Goal: Check status: Check status

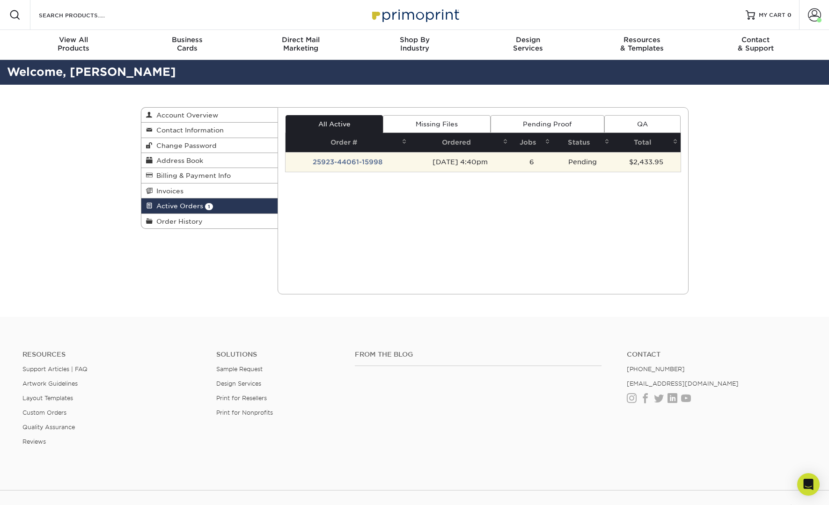
click at [340, 163] on td "25923-44061-15998" at bounding box center [348, 162] width 124 height 20
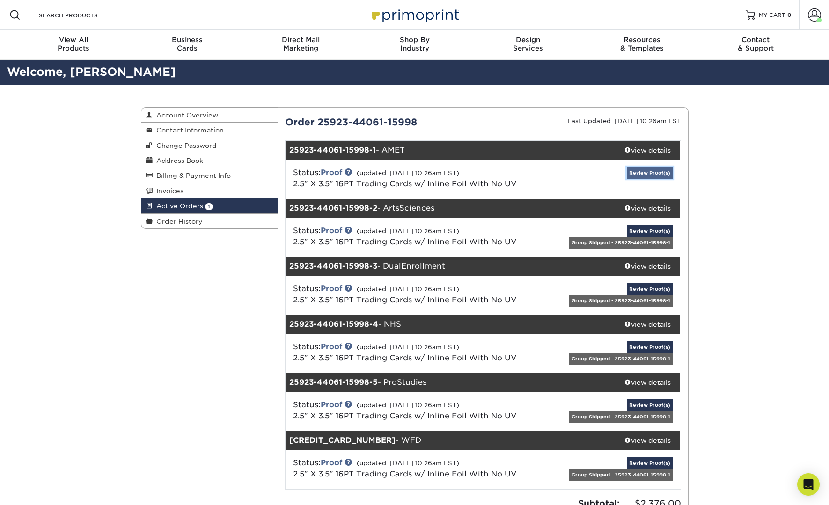
click at [636, 174] on link "Review Proof(s)" at bounding box center [650, 173] width 46 height 12
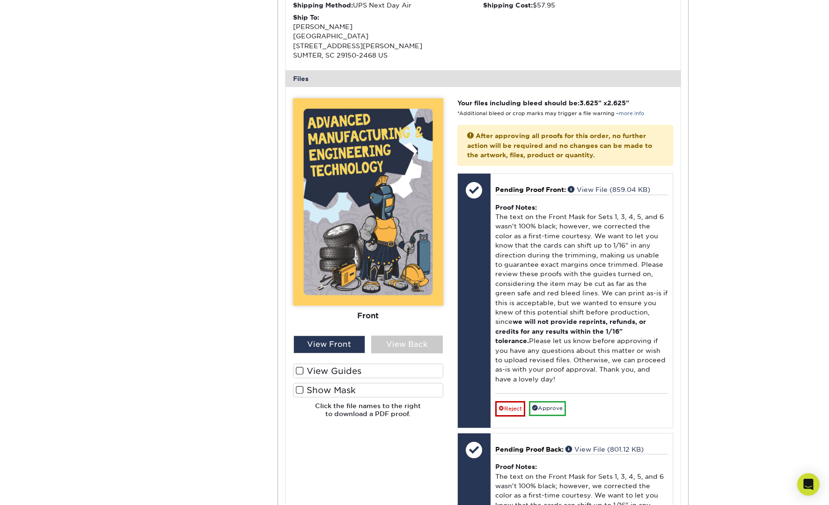
scroll to position [317, 0]
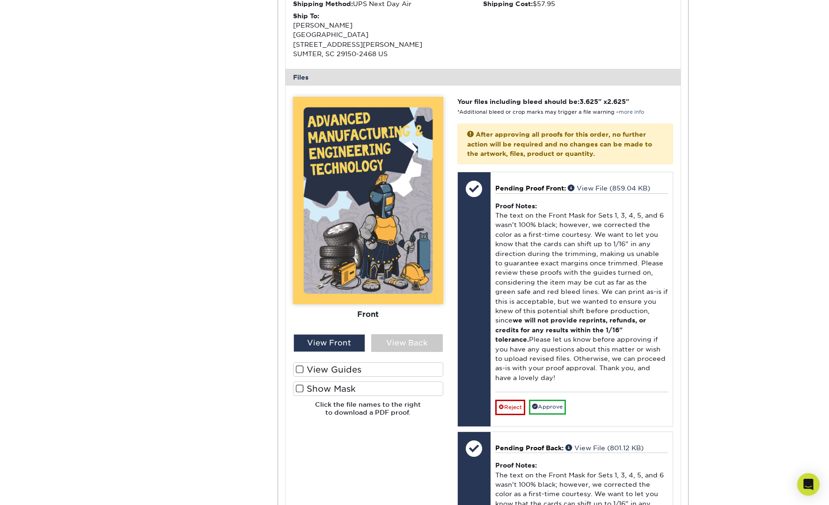
click at [299, 372] on span at bounding box center [300, 369] width 8 height 9
click at [0, 0] on input "View Guides" at bounding box center [0, 0] width 0 height 0
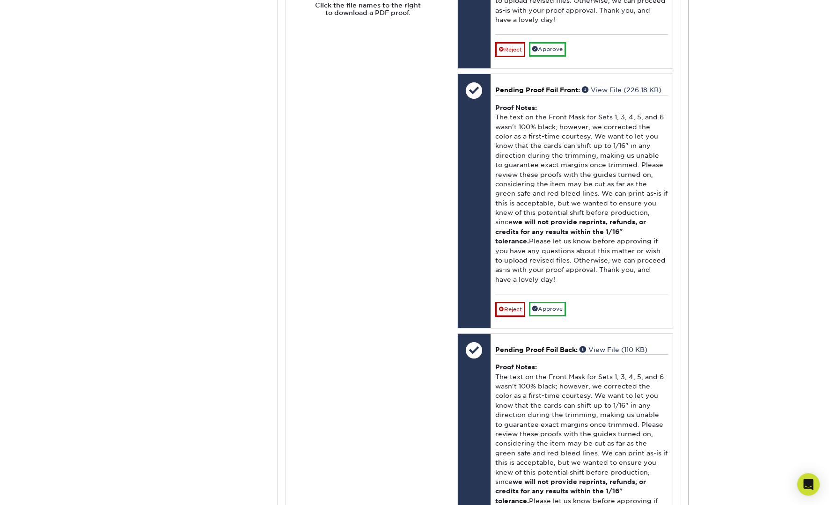
scroll to position [1023, 0]
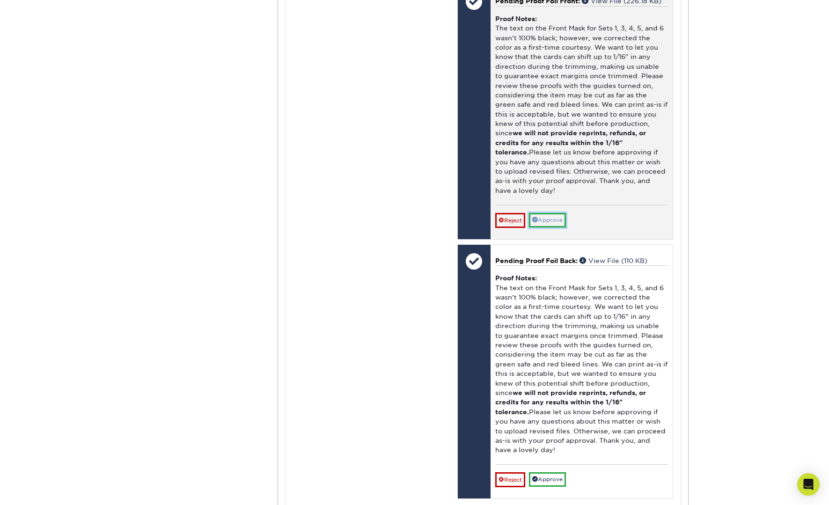
click at [551, 213] on link "Approve" at bounding box center [547, 220] width 37 height 15
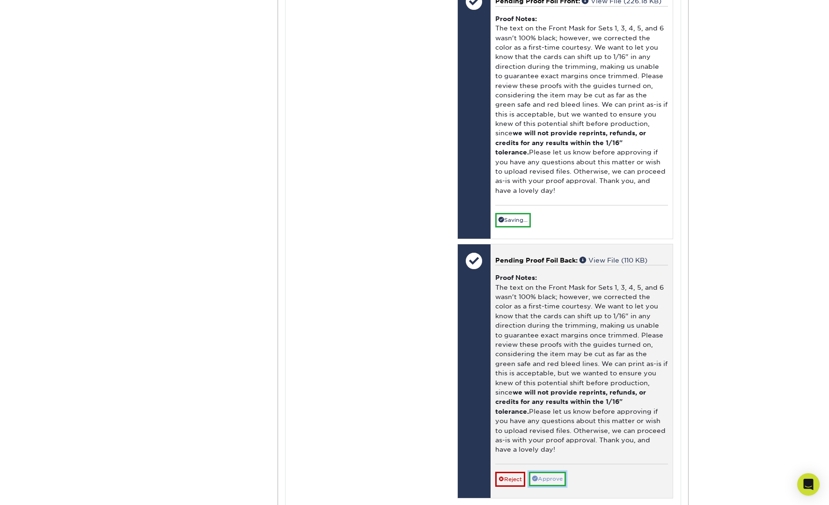
click at [552, 472] on link "Approve" at bounding box center [547, 479] width 37 height 15
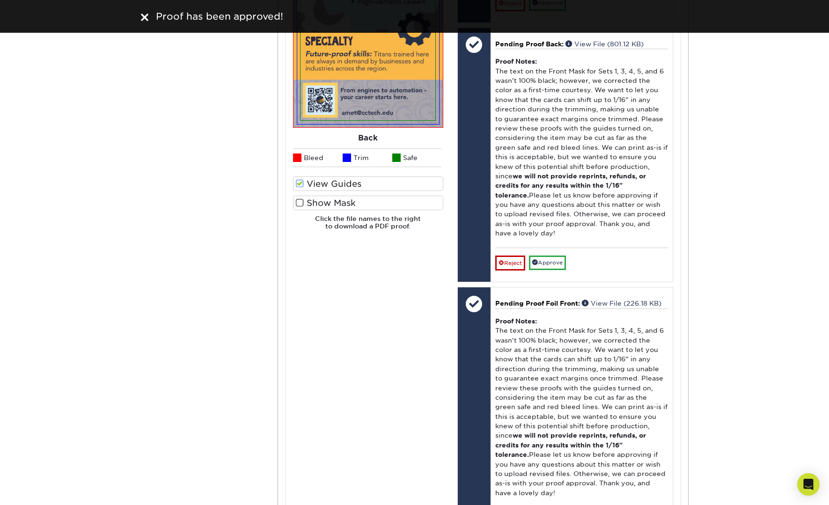
scroll to position [717, 0]
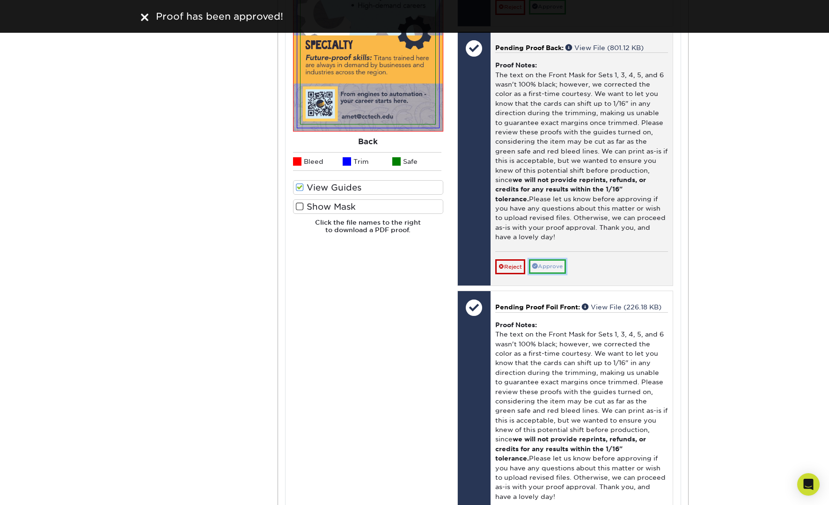
click at [548, 259] on link "Approve" at bounding box center [547, 266] width 37 height 15
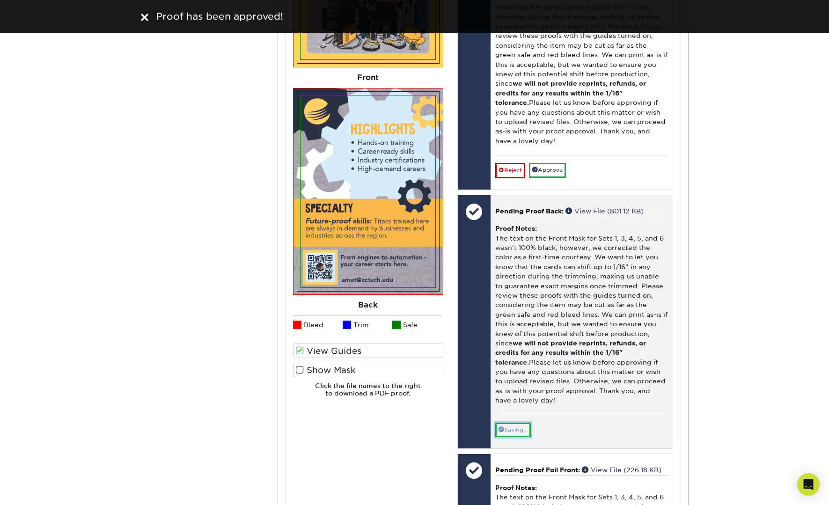
scroll to position [546, 0]
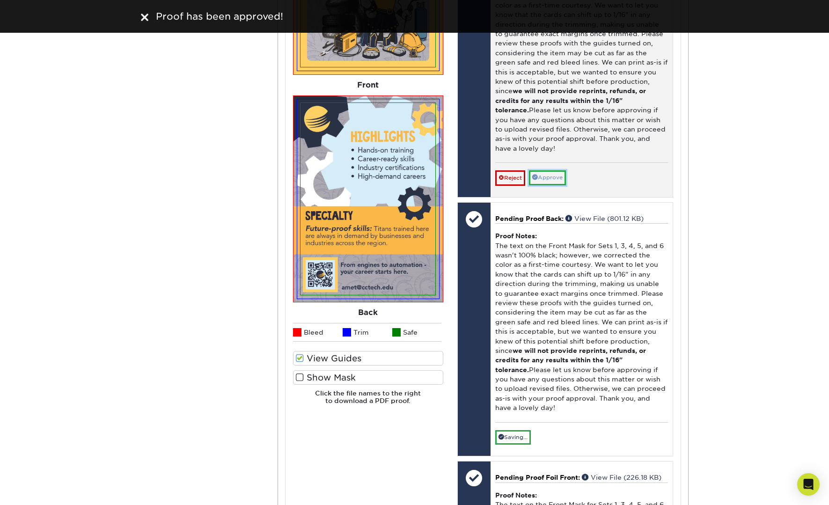
click at [554, 170] on link "Approve" at bounding box center [547, 177] width 37 height 15
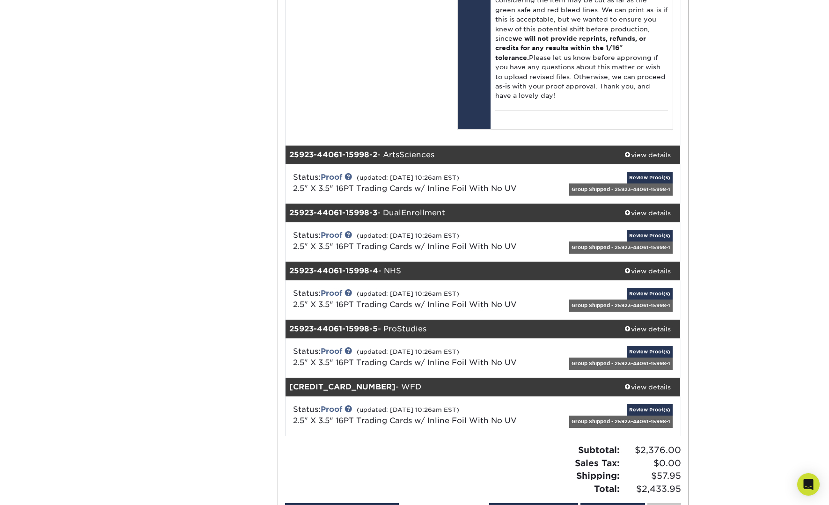
scroll to position [1334, 0]
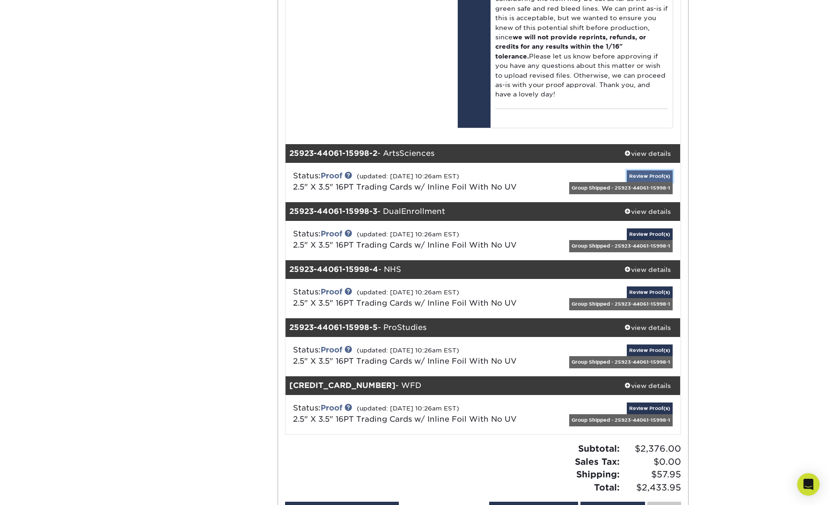
click at [640, 170] on link "Review Proof(s)" at bounding box center [650, 176] width 46 height 12
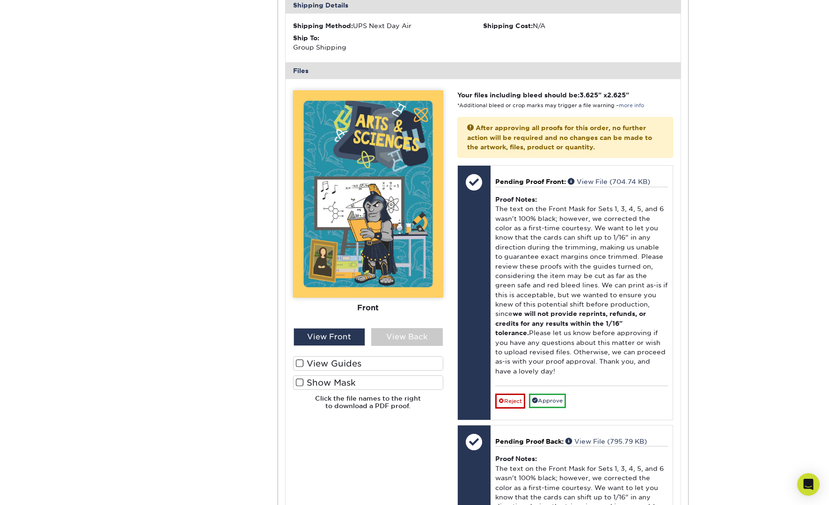
scroll to position [1640, 0]
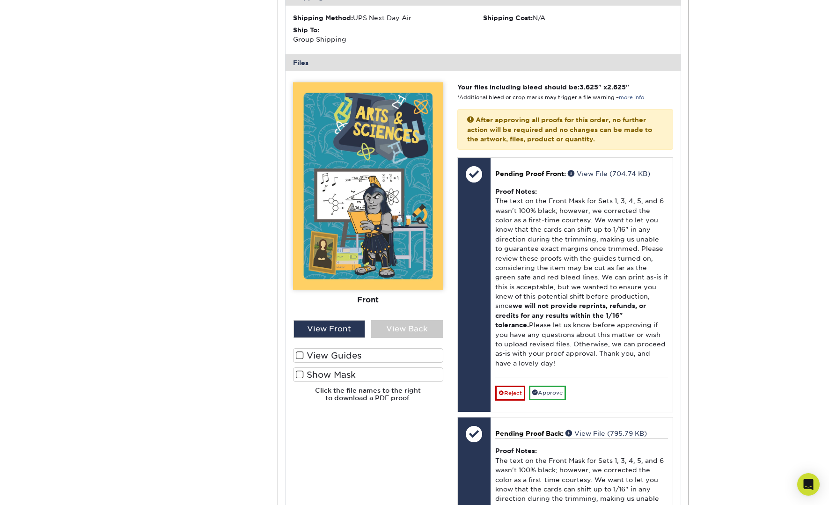
click at [302, 351] on span at bounding box center [300, 355] width 8 height 9
click at [0, 0] on input "View Guides" at bounding box center [0, 0] width 0 height 0
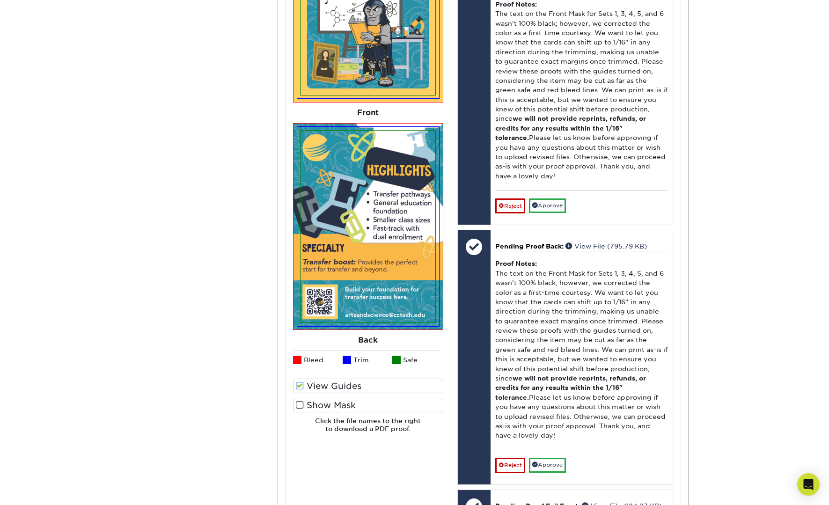
scroll to position [1840, 0]
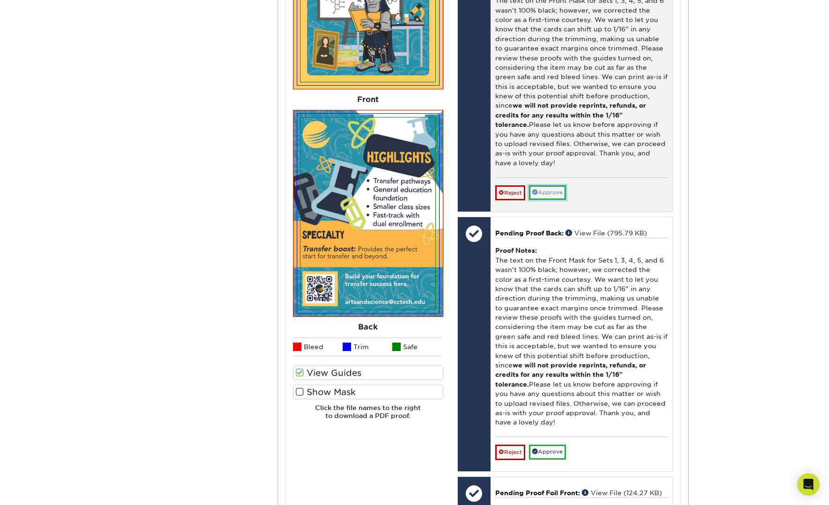
click at [548, 185] on link "Approve" at bounding box center [547, 192] width 37 height 15
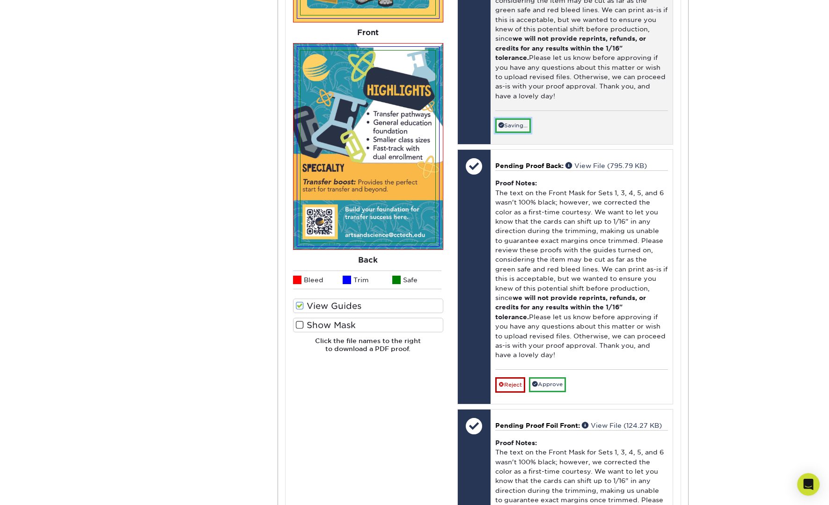
scroll to position [1941, 0]
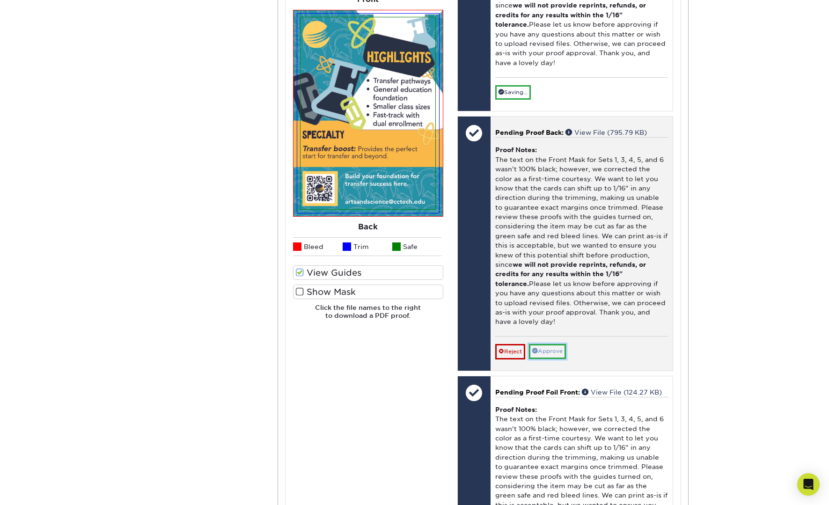
click at [551, 344] on link "Approve" at bounding box center [547, 351] width 37 height 15
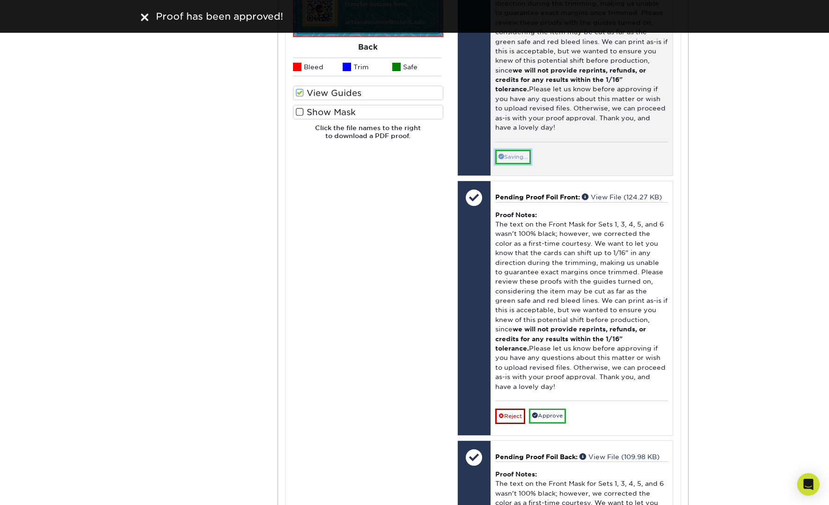
scroll to position [2126, 0]
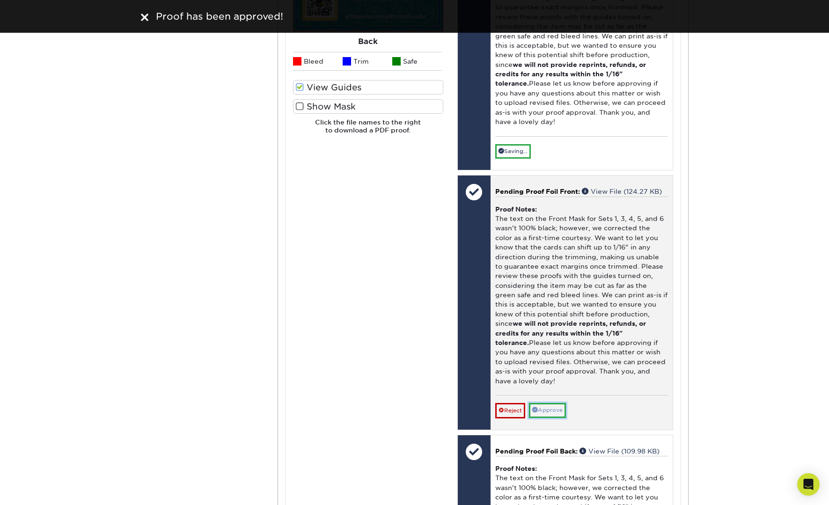
click at [552, 403] on link "Approve" at bounding box center [547, 410] width 37 height 15
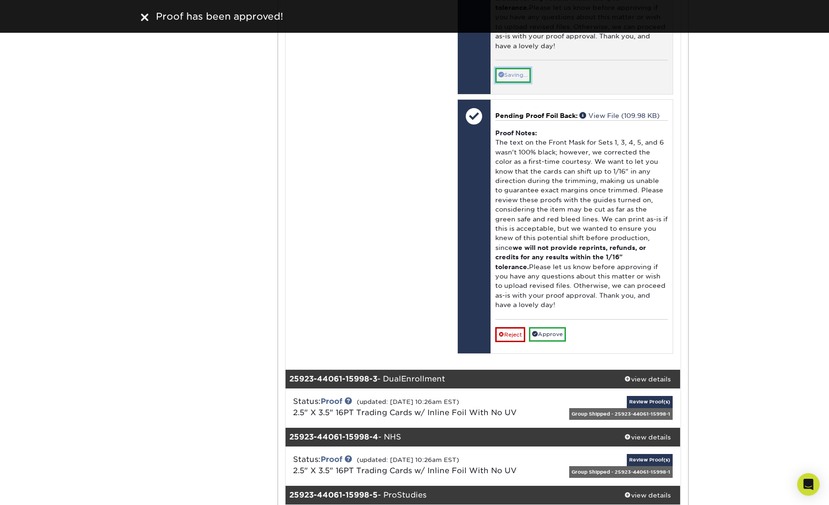
scroll to position [2521, 0]
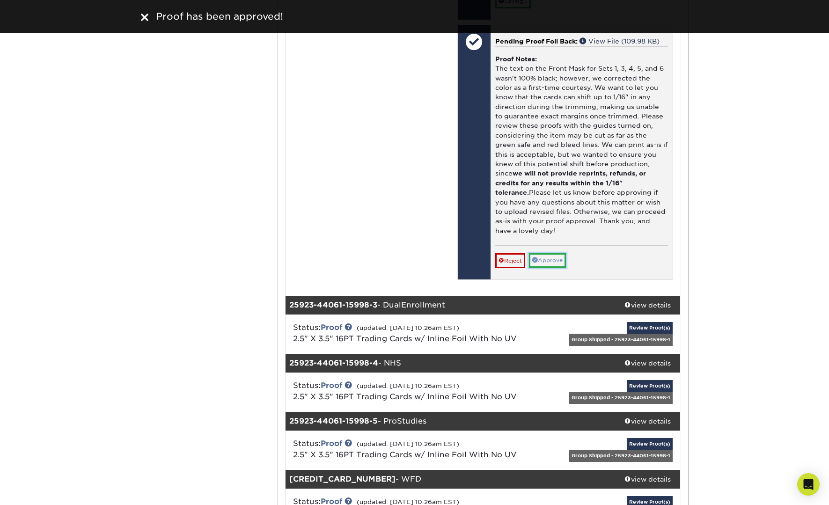
click at [547, 253] on link "Approve" at bounding box center [547, 260] width 37 height 15
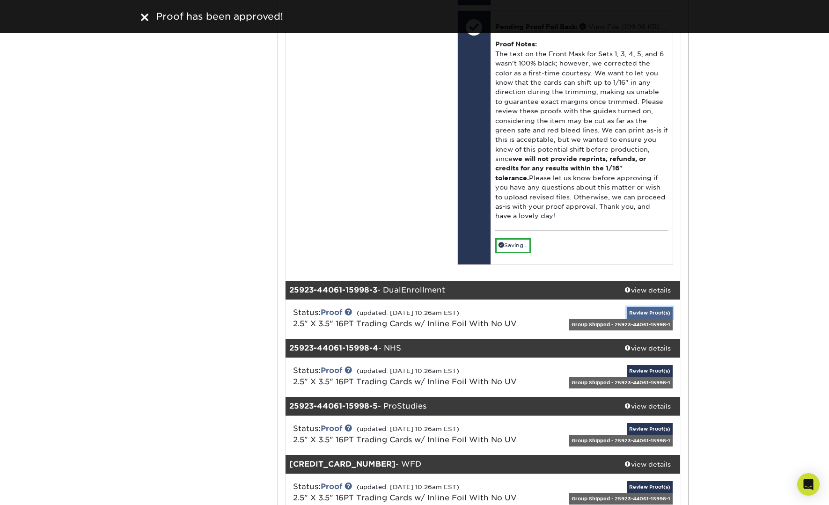
click at [638, 307] on link "Review Proof(s)" at bounding box center [650, 313] width 46 height 12
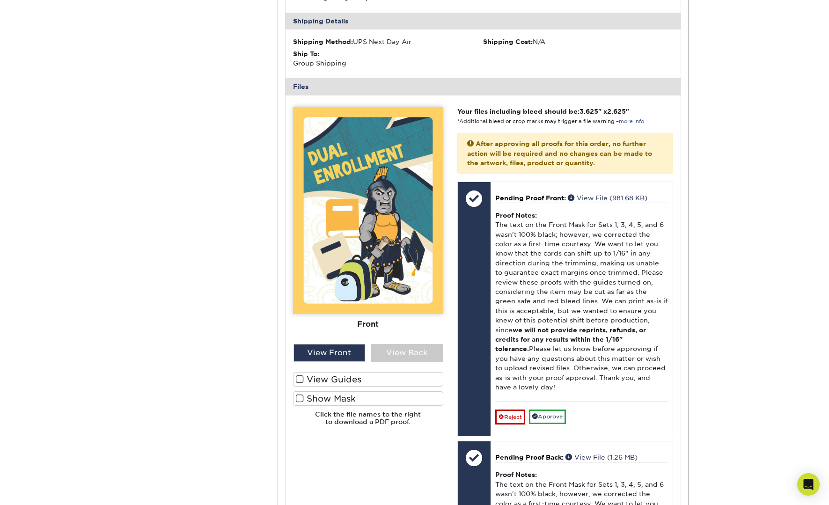
scroll to position [2925, 0]
click at [330, 372] on label "View Guides" at bounding box center [368, 379] width 150 height 15
click at [0, 0] on input "View Guides" at bounding box center [0, 0] width 0 height 0
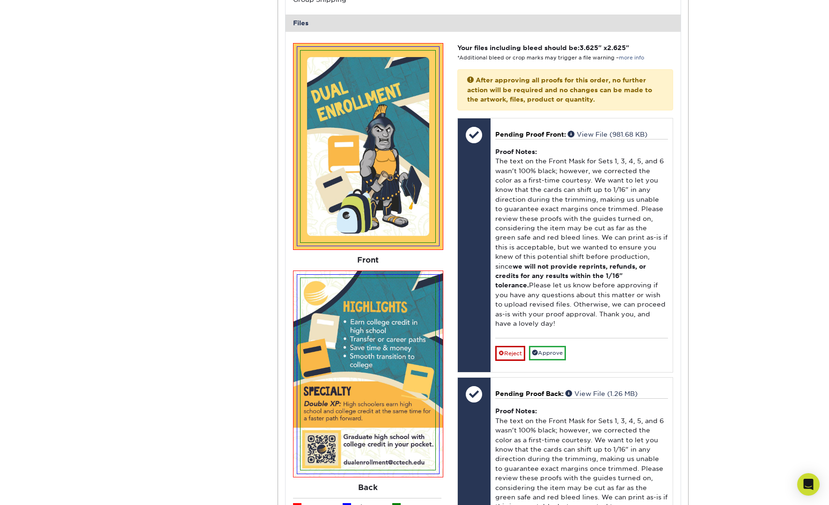
scroll to position [2993, 0]
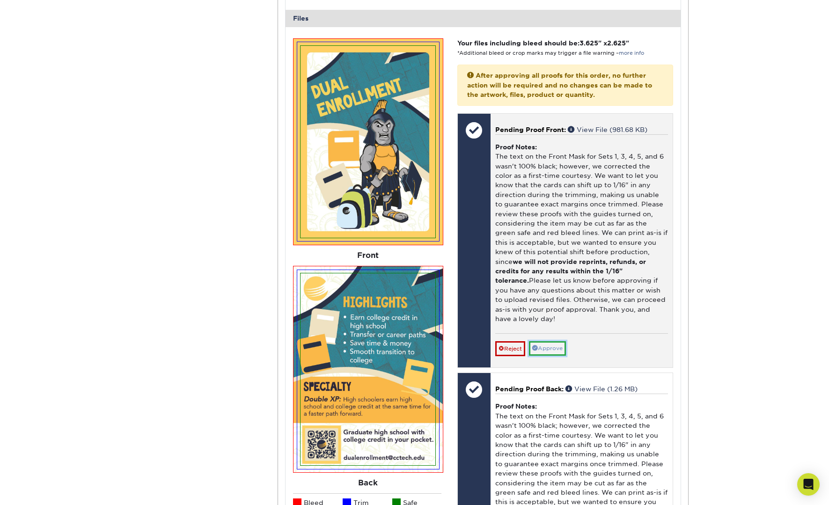
click at [547, 341] on link "Approve" at bounding box center [547, 348] width 37 height 15
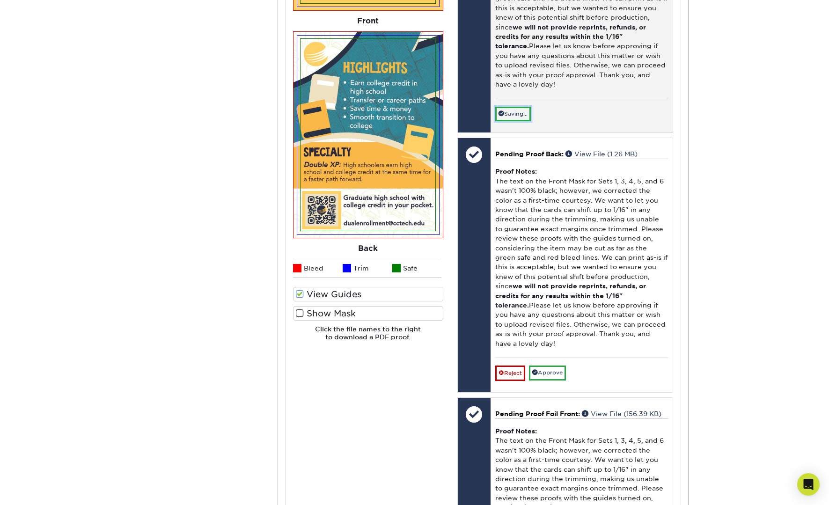
scroll to position [3242, 0]
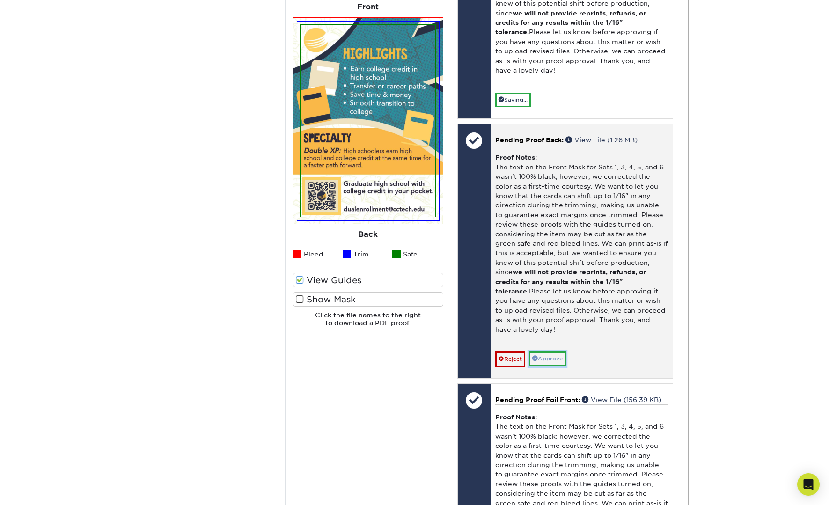
click at [549, 352] on link "Approve" at bounding box center [547, 359] width 37 height 15
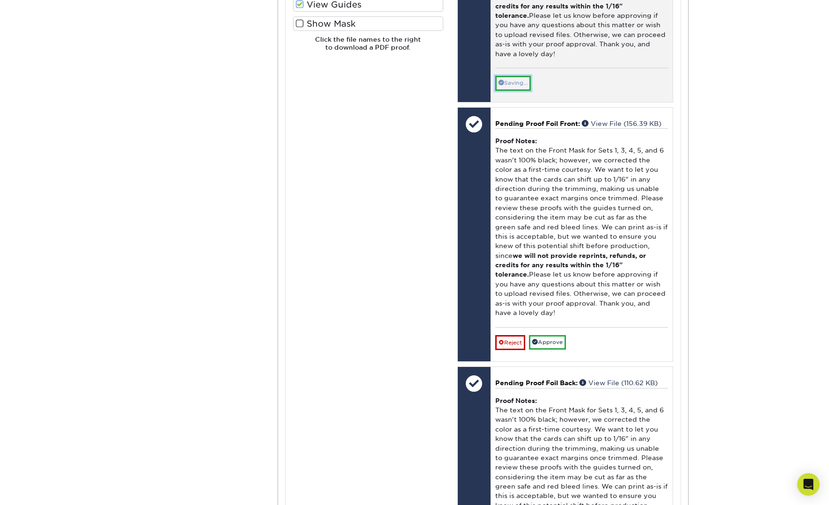
scroll to position [3543, 0]
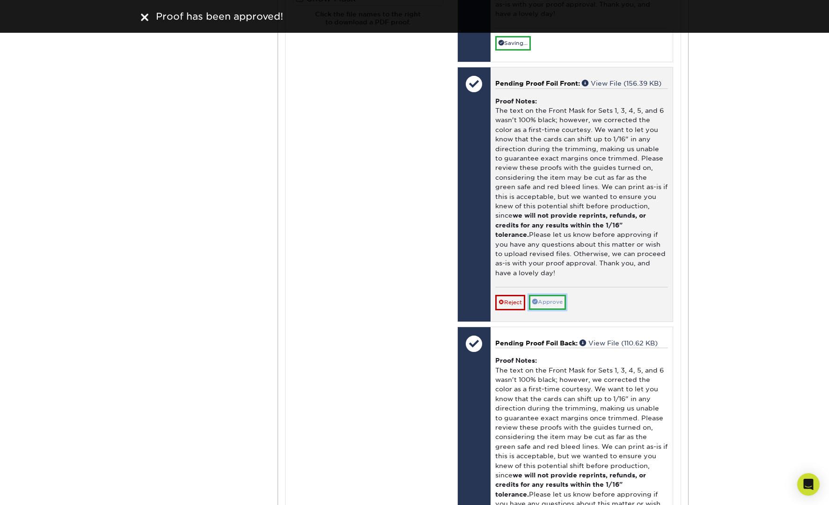
click at [547, 295] on link "Approve" at bounding box center [547, 302] width 37 height 15
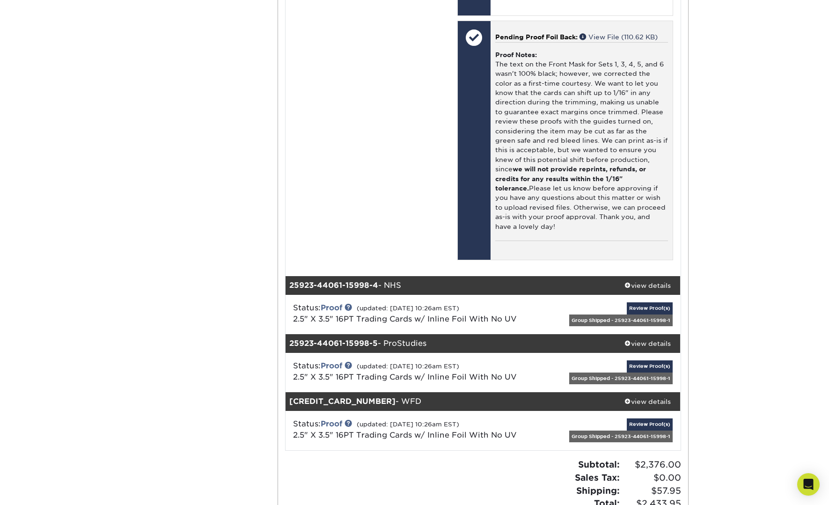
scroll to position [3826, 0]
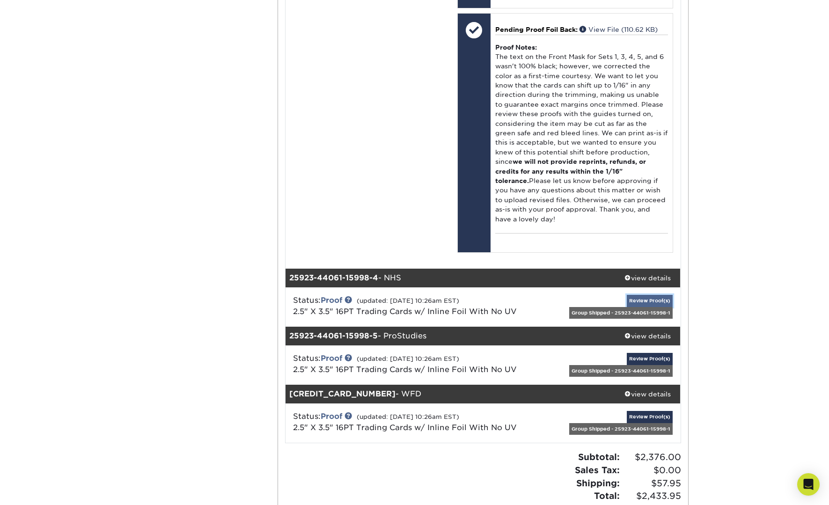
click at [643, 295] on link "Review Proof(s)" at bounding box center [650, 301] width 46 height 12
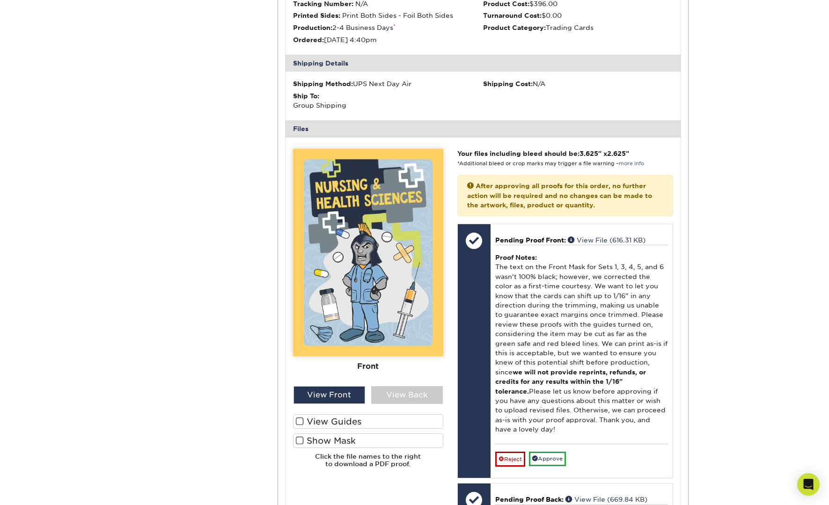
scroll to position [4194, 0]
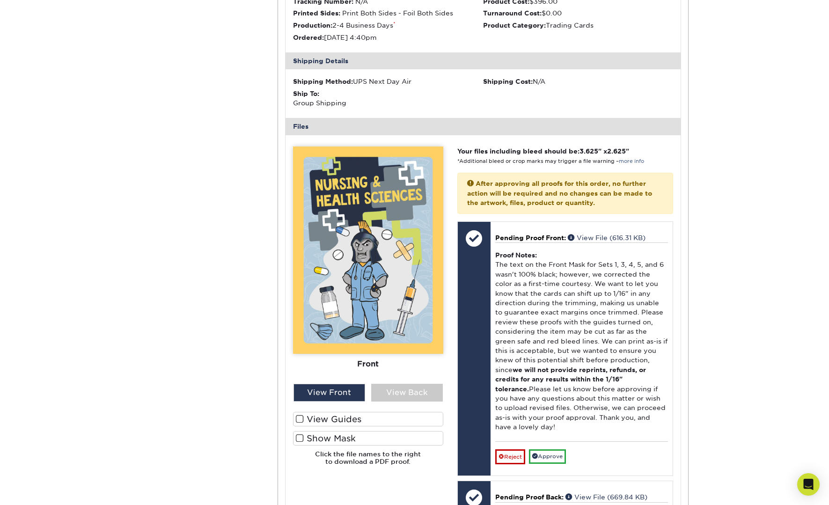
click at [416, 412] on label "View Guides" at bounding box center [368, 419] width 150 height 15
click at [0, 0] on input "View Guides" at bounding box center [0, 0] width 0 height 0
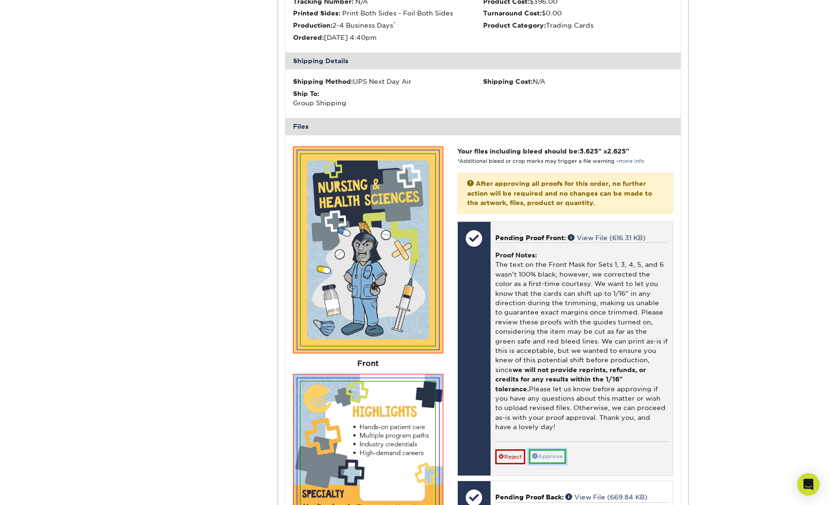
click at [542, 449] on link "Approve" at bounding box center [547, 456] width 37 height 15
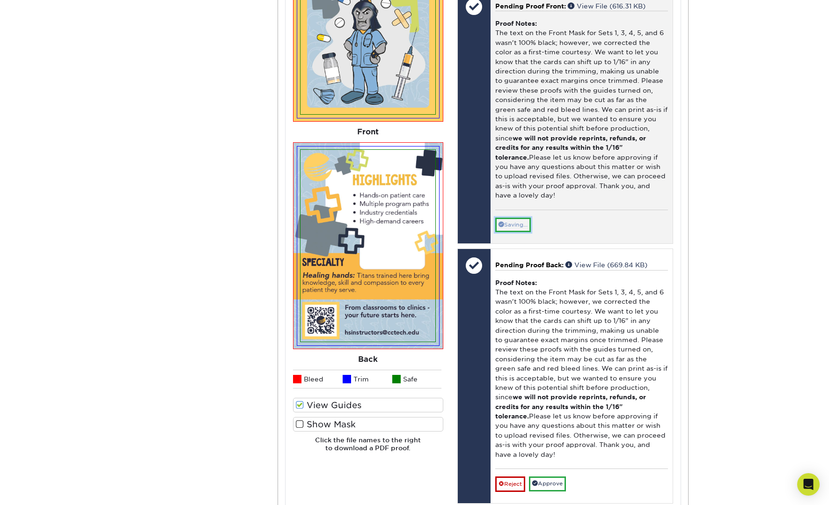
scroll to position [4435, 0]
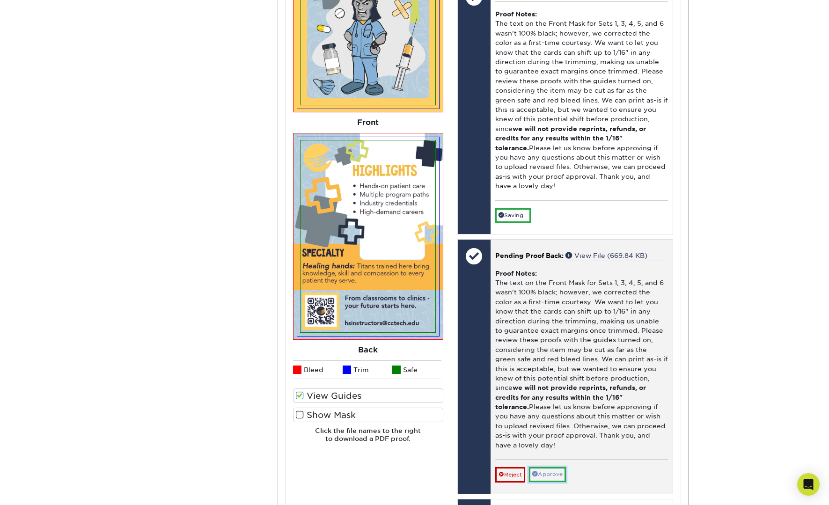
click at [547, 467] on link "Approve" at bounding box center [547, 474] width 37 height 15
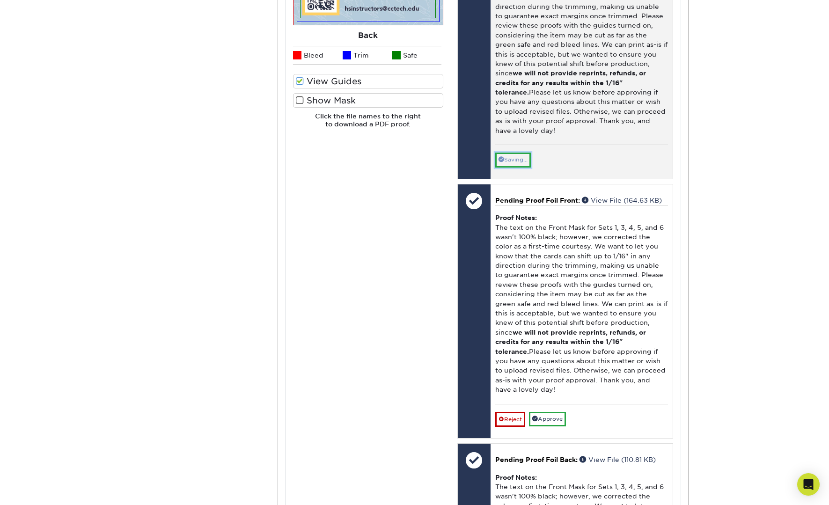
scroll to position [4781, 0]
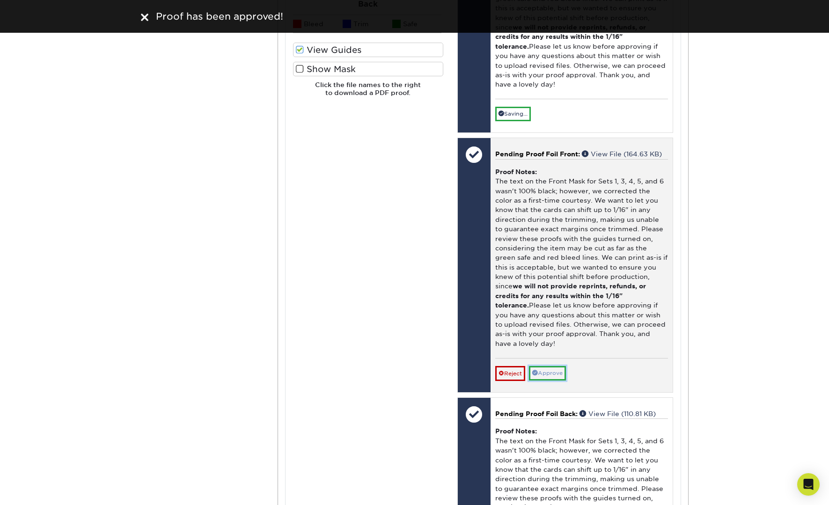
click at [544, 366] on link "Approve" at bounding box center [547, 373] width 37 height 15
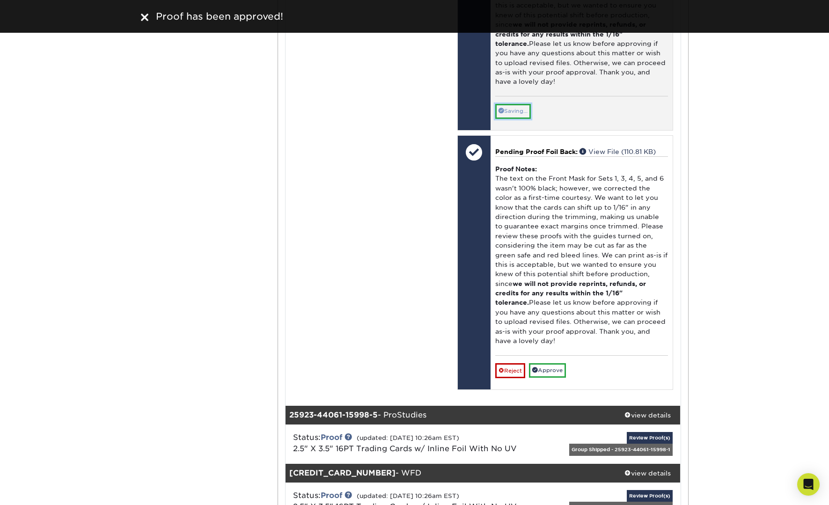
scroll to position [5029, 0]
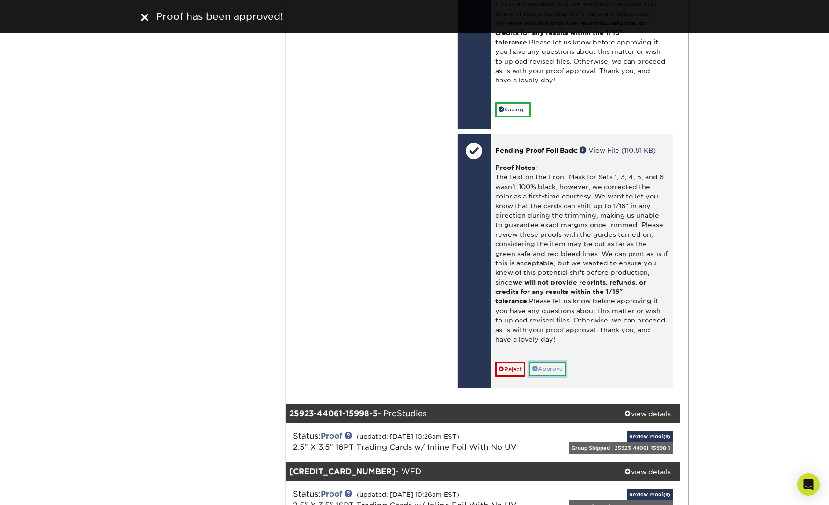
click at [545, 362] on link "Approve" at bounding box center [547, 369] width 37 height 15
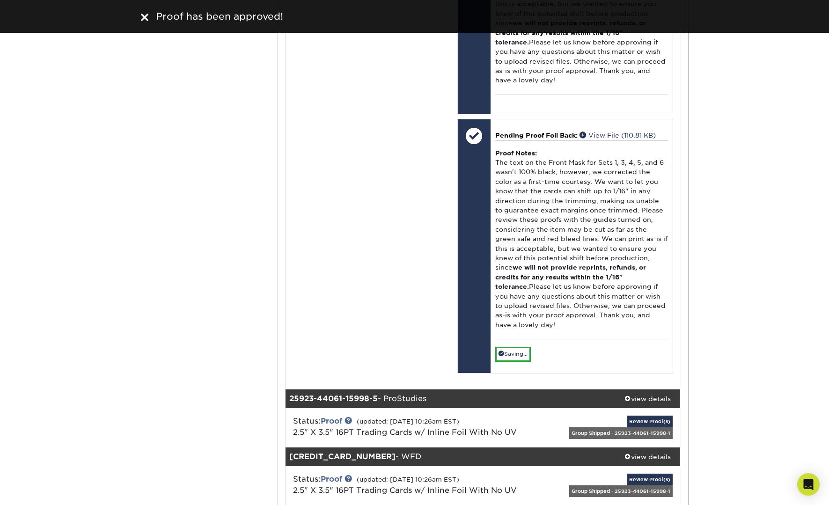
click at [637, 427] on div "Group Shipped - 25923-44061-15998-1" at bounding box center [620, 433] width 103 height 12
click at [643, 416] on link "Review Proof(s)" at bounding box center [650, 422] width 46 height 12
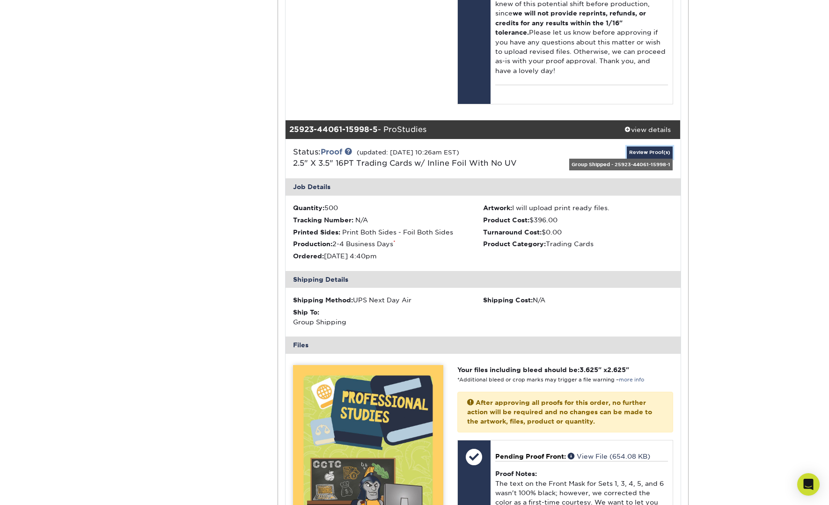
scroll to position [5284, 0]
click at [0, 0] on input "View Guides" at bounding box center [0, 0] width 0 height 0
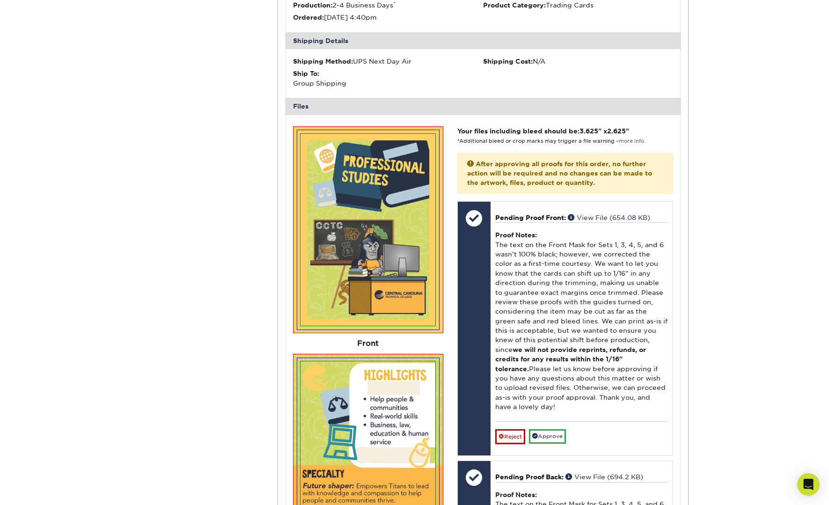
scroll to position [5537, 0]
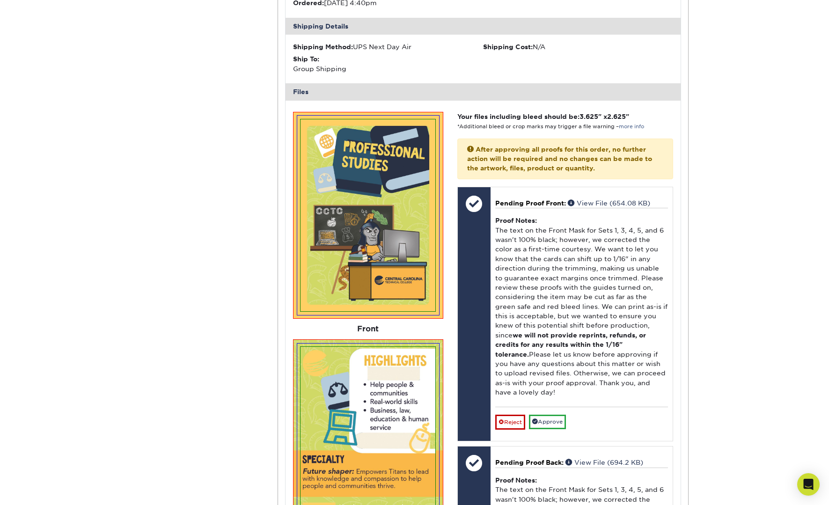
click at [0, 0] on input "Show Mask" at bounding box center [0, 0] width 0 height 0
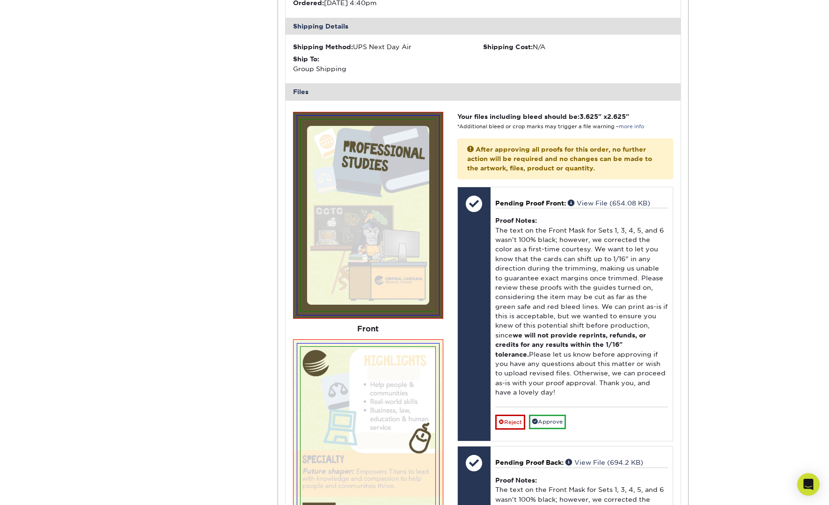
click at [0, 0] on input "Show Mask" at bounding box center [0, 0] width 0 height 0
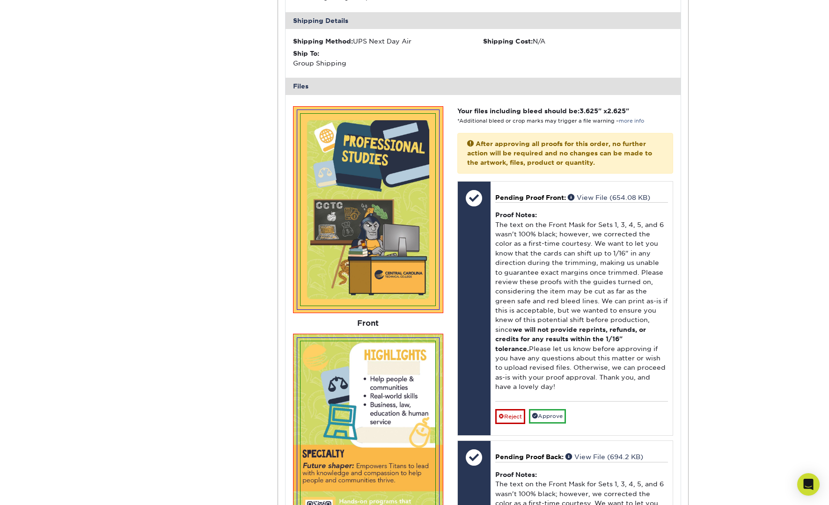
scroll to position [5547, 0]
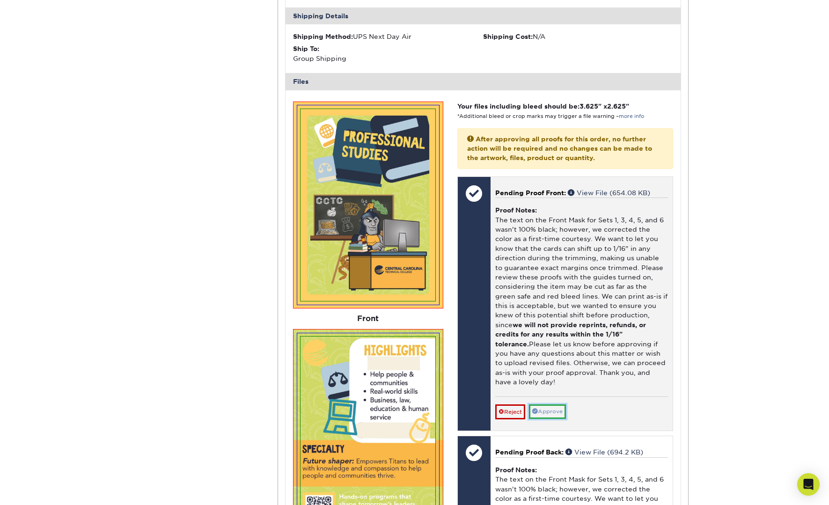
click at [550, 405] on link "Approve" at bounding box center [547, 412] width 37 height 15
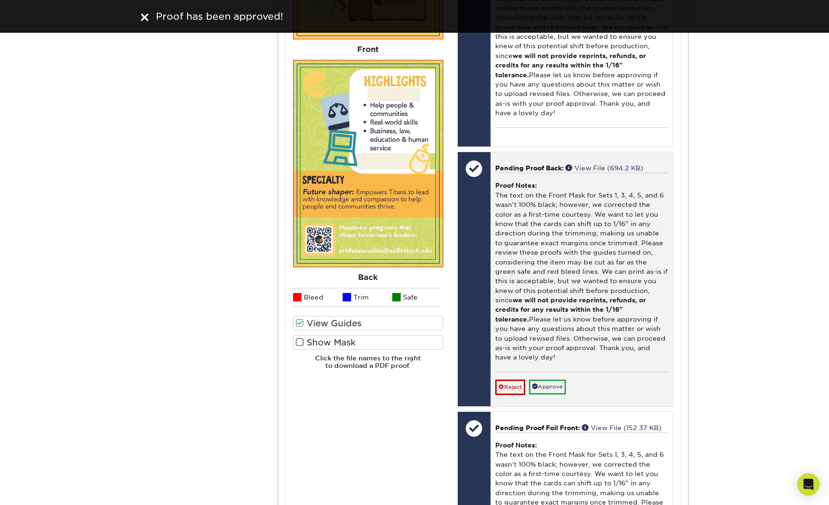
scroll to position [5829, 0]
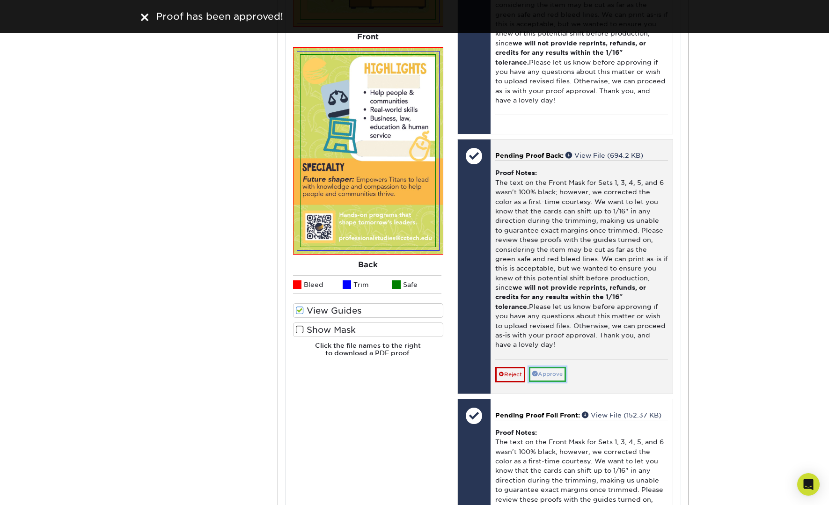
click at [549, 367] on link "Approve" at bounding box center [547, 374] width 37 height 15
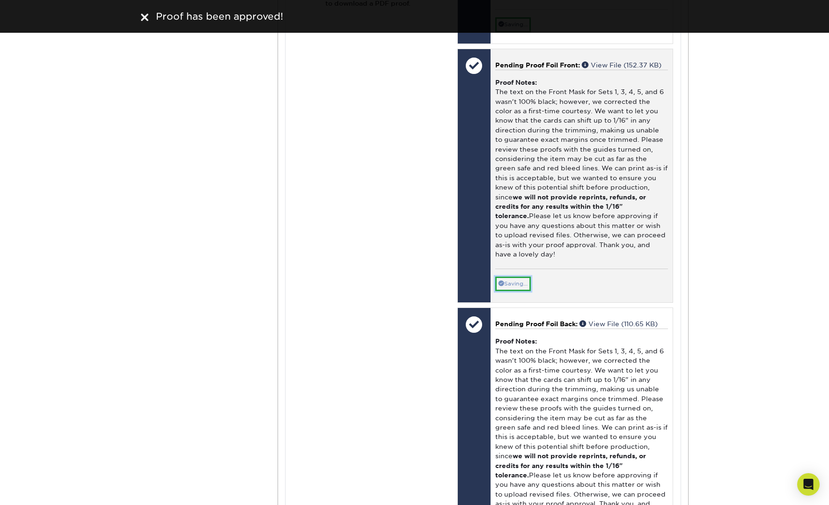
scroll to position [6179, 0]
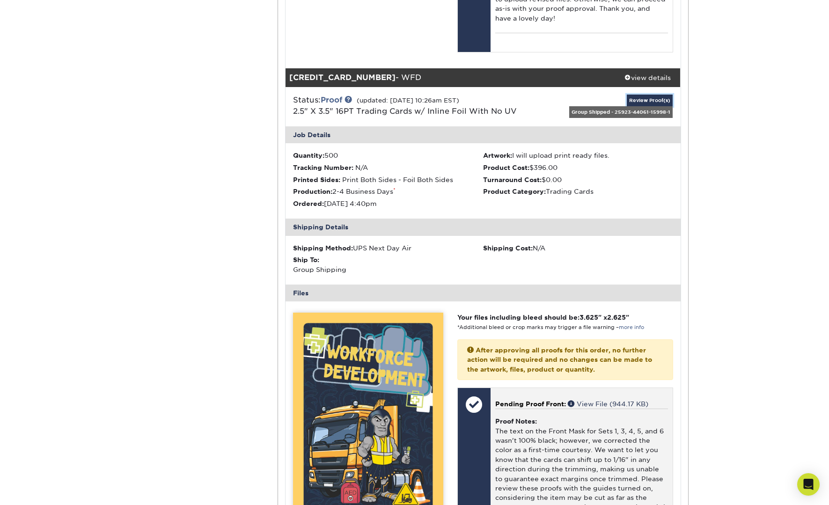
scroll to position [6656, 0]
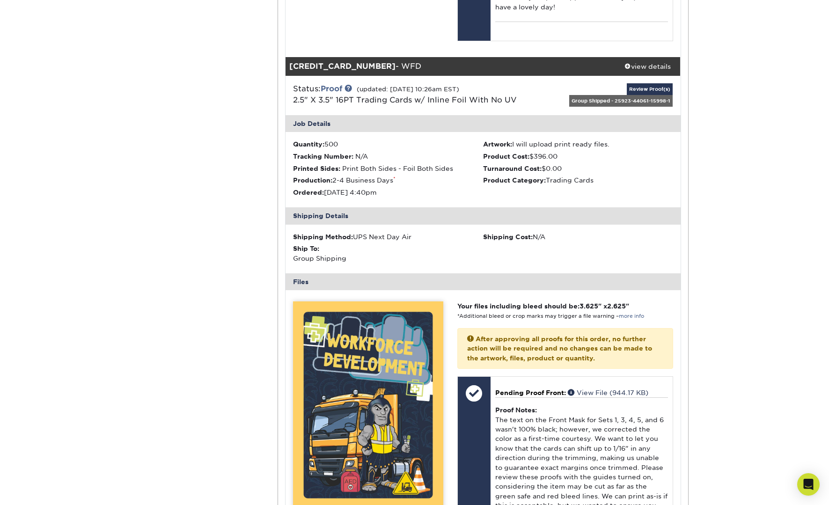
click at [0, 0] on input "View Guides" at bounding box center [0, 0] width 0 height 0
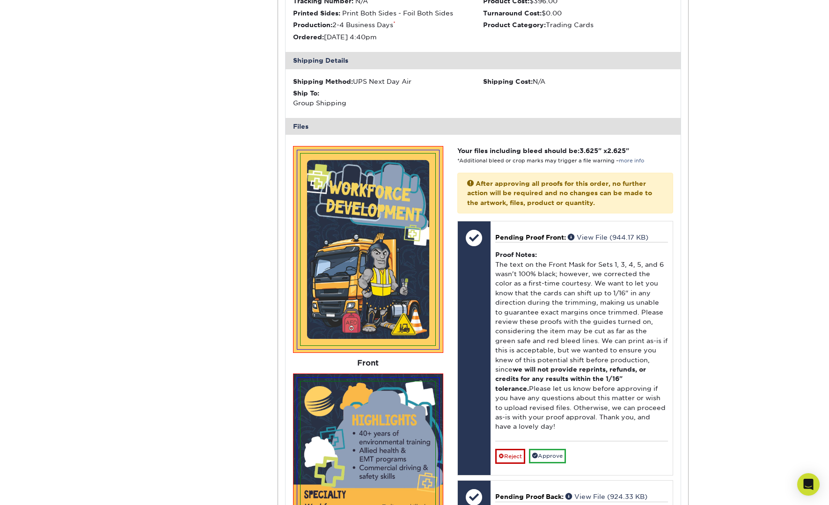
scroll to position [6815, 0]
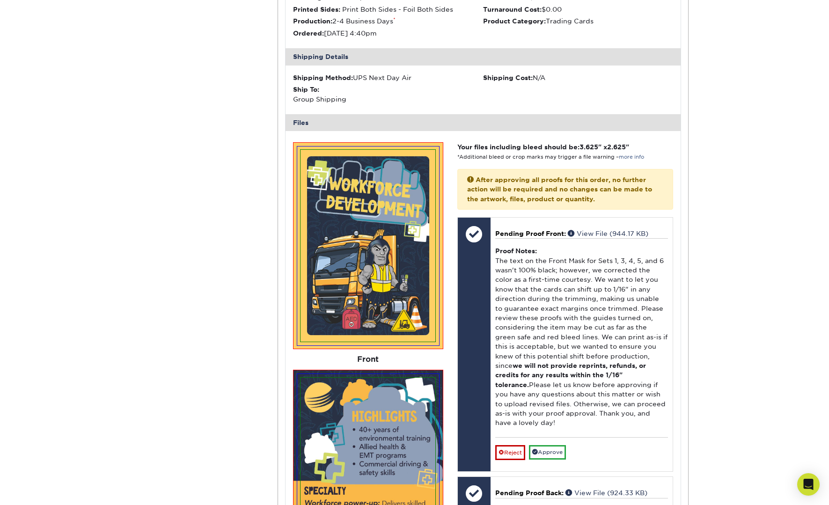
click at [0, 0] on input "Show Mask" at bounding box center [0, 0] width 0 height 0
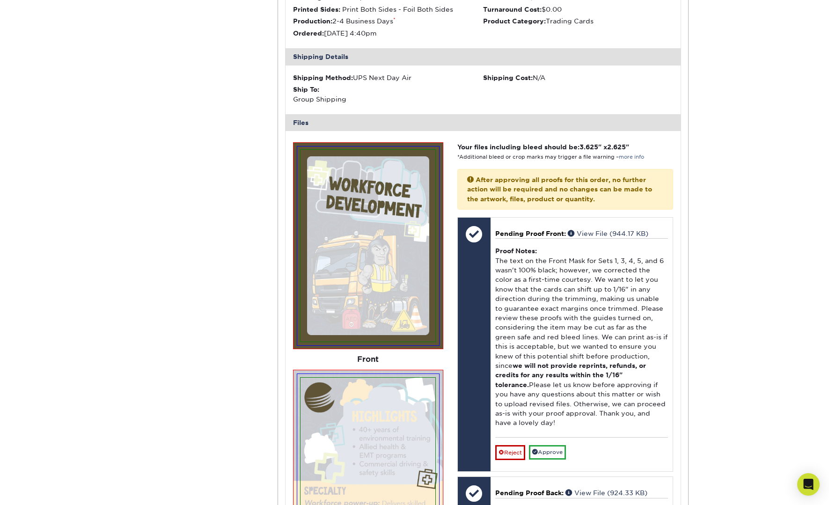
click at [0, 0] on input "Show Mask" at bounding box center [0, 0] width 0 height 0
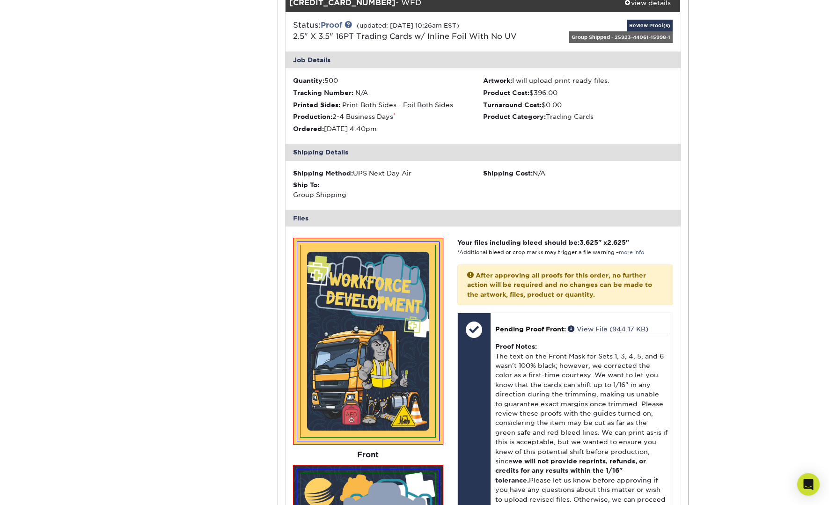
scroll to position [6723, 0]
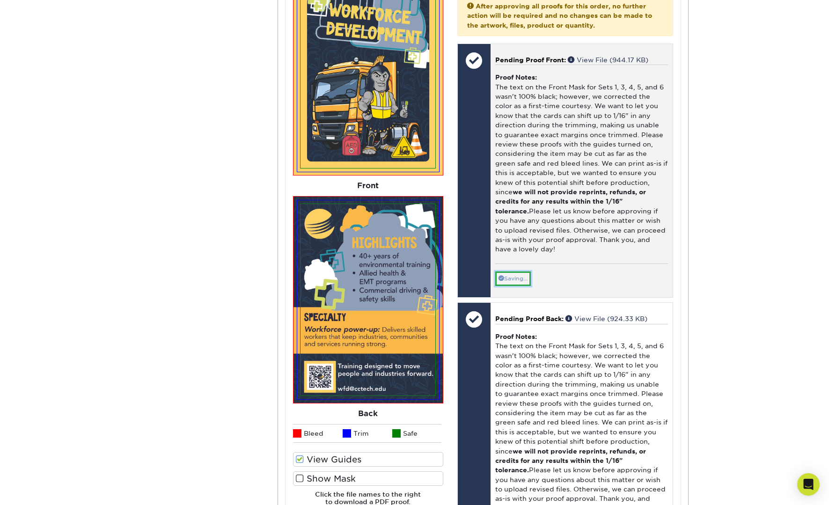
scroll to position [6989, 0]
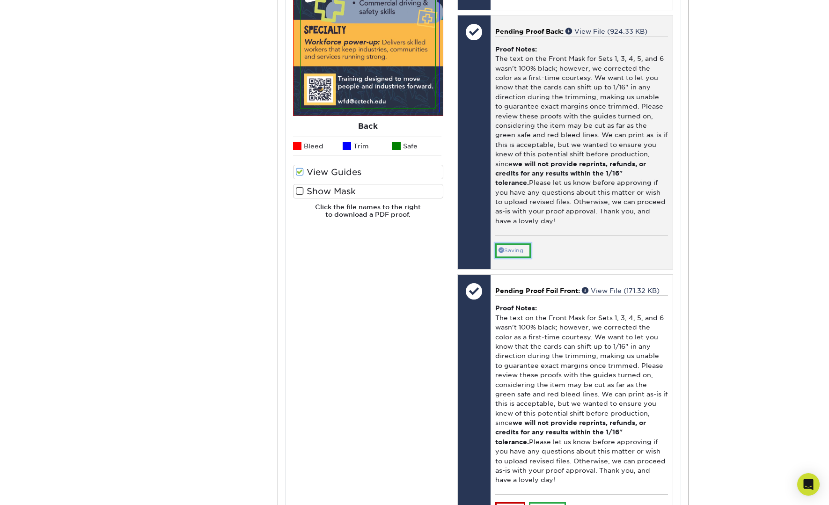
scroll to position [7280, 0]
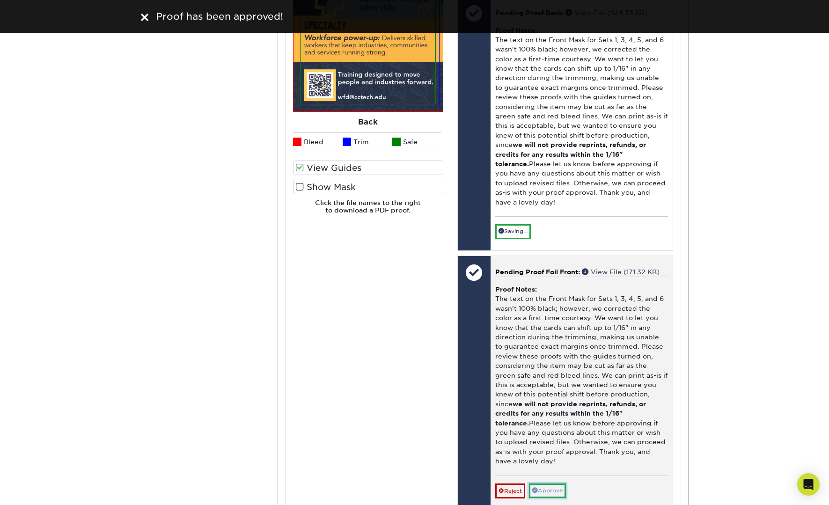
click at [548, 484] on link "Approve" at bounding box center [547, 491] width 37 height 15
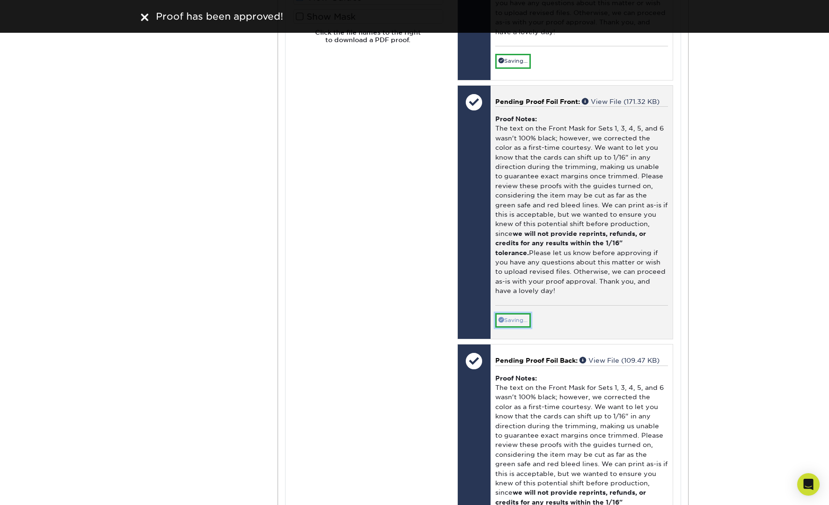
scroll to position [7452, 0]
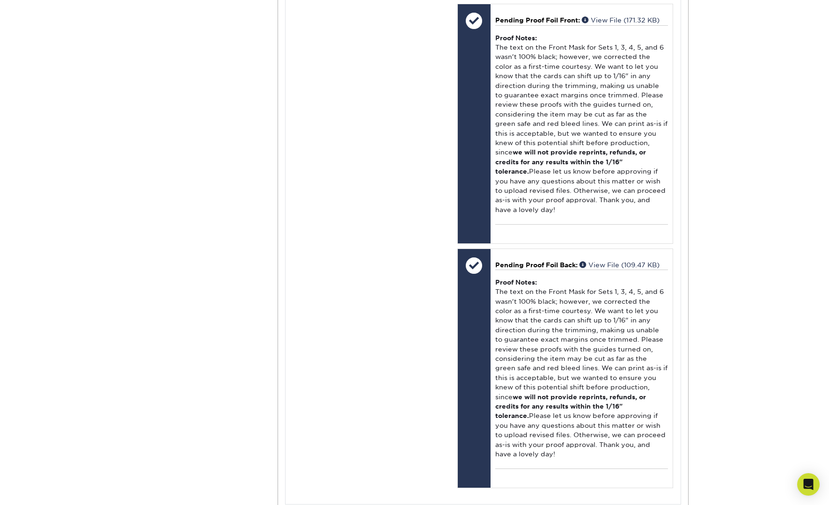
scroll to position [7531, 0]
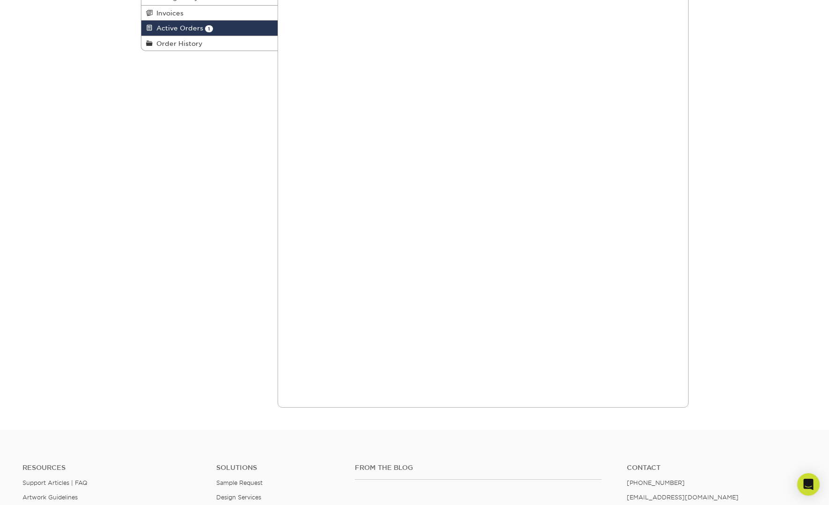
scroll to position [0, 0]
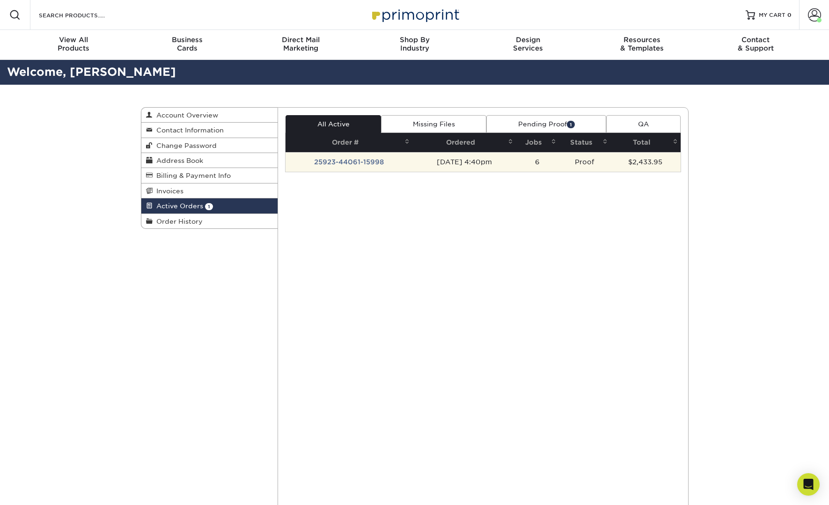
click at [366, 162] on td "25923-44061-15998" at bounding box center [349, 162] width 127 height 20
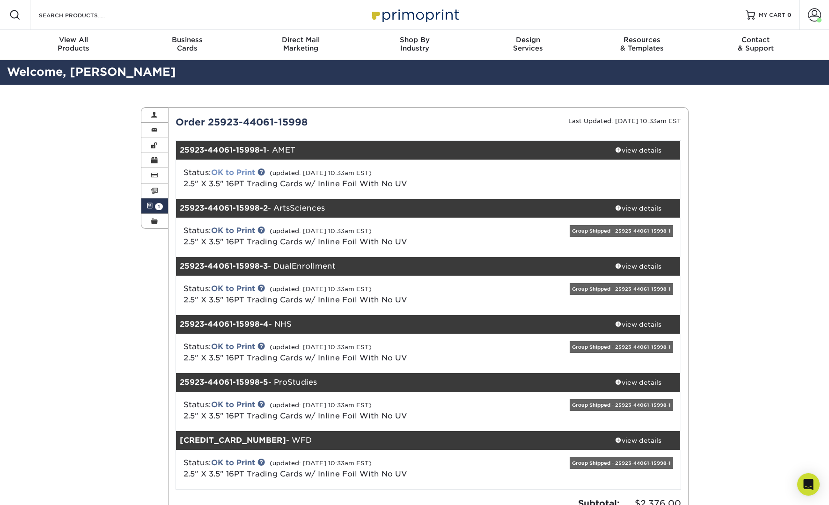
click at [247, 173] on link "OK to Print" at bounding box center [233, 172] width 44 height 9
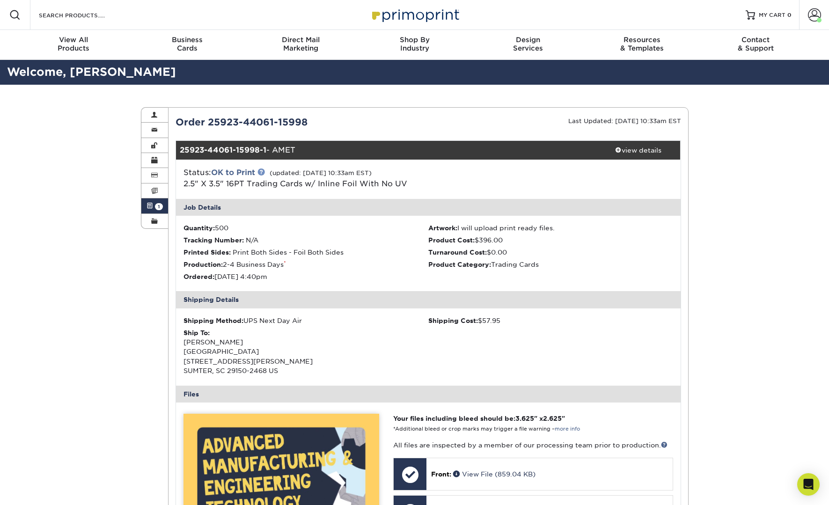
click at [265, 171] on link at bounding box center [261, 171] width 7 height 7
click at [148, 206] on span at bounding box center [150, 205] width 7 height 7
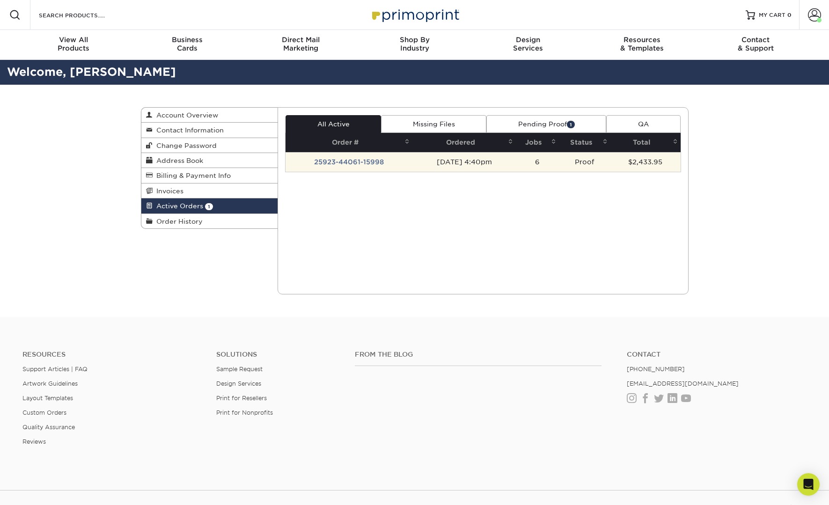
click at [589, 165] on td "Proof" at bounding box center [585, 162] width 52 height 20
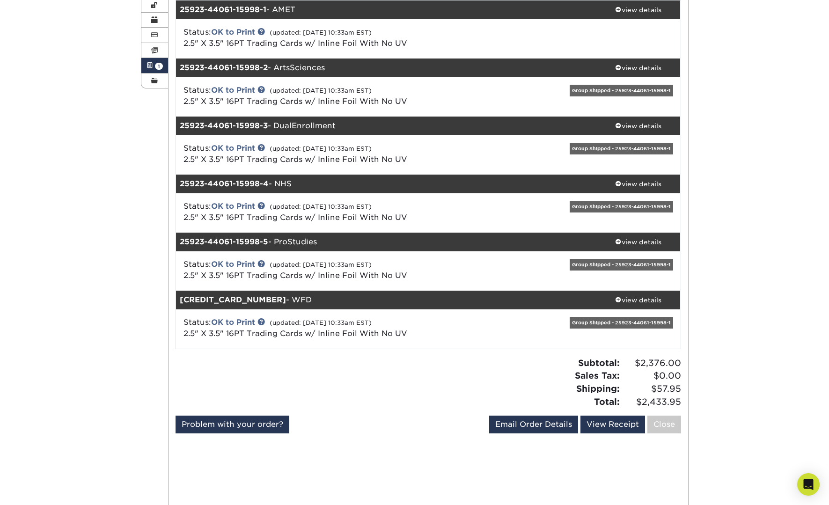
scroll to position [142, 0]
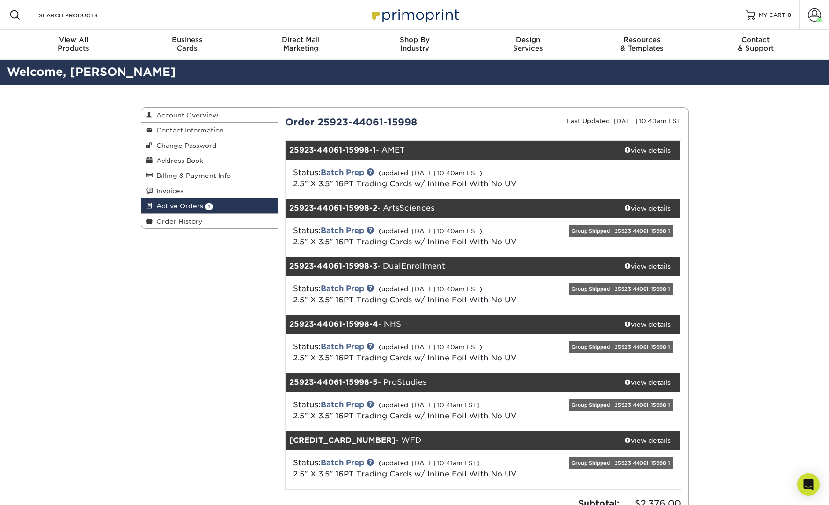
click at [168, 206] on span "Active Orders" at bounding box center [178, 205] width 51 height 7
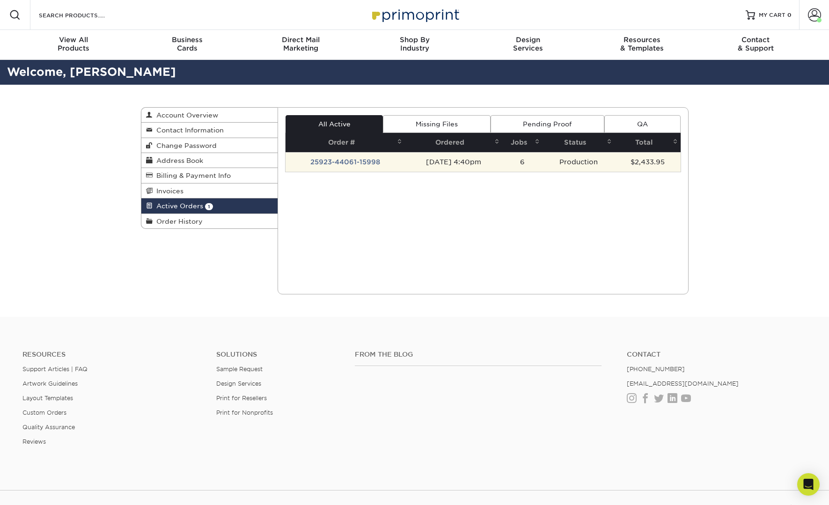
click at [387, 165] on td "25923-44061-15998" at bounding box center [345, 162] width 119 height 20
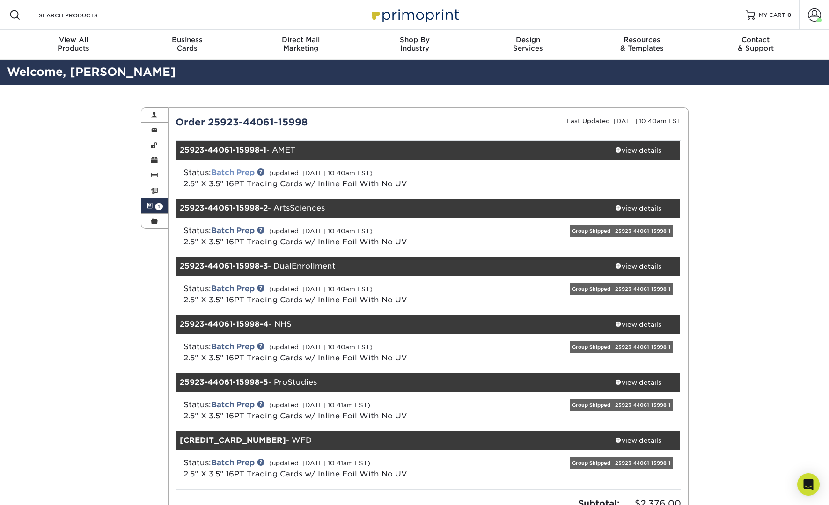
click at [228, 174] on link "Batch Prep" at bounding box center [233, 172] width 44 height 9
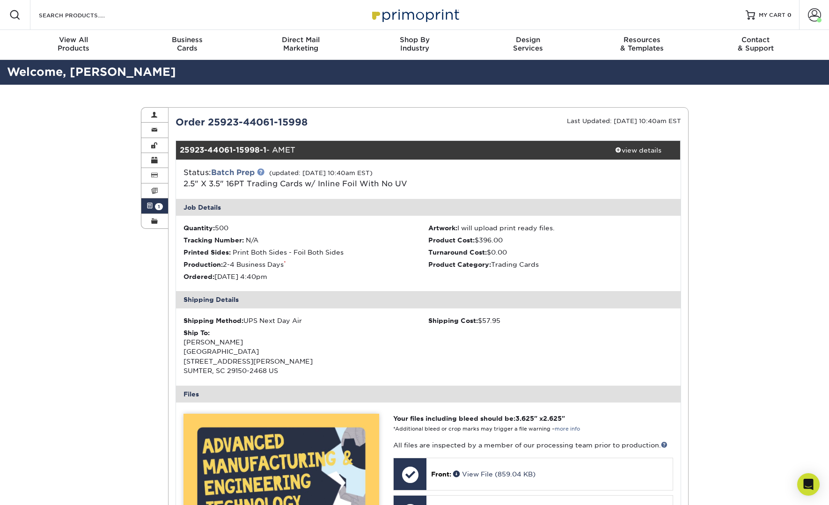
click at [262, 174] on link at bounding box center [260, 171] width 7 height 7
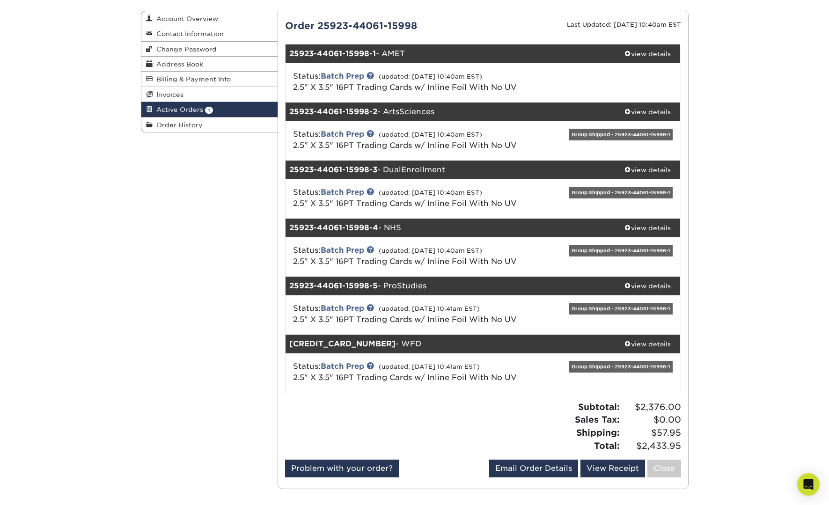
scroll to position [97, 0]
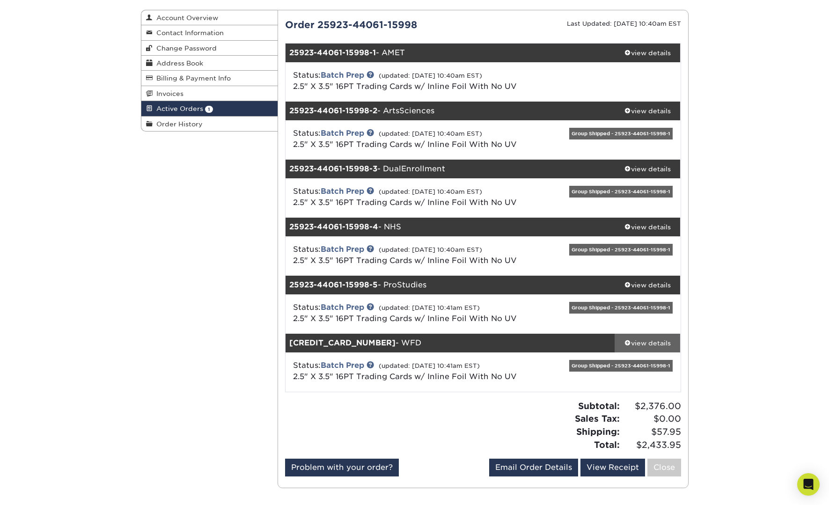
click at [651, 341] on div "view details" at bounding box center [648, 342] width 66 height 9
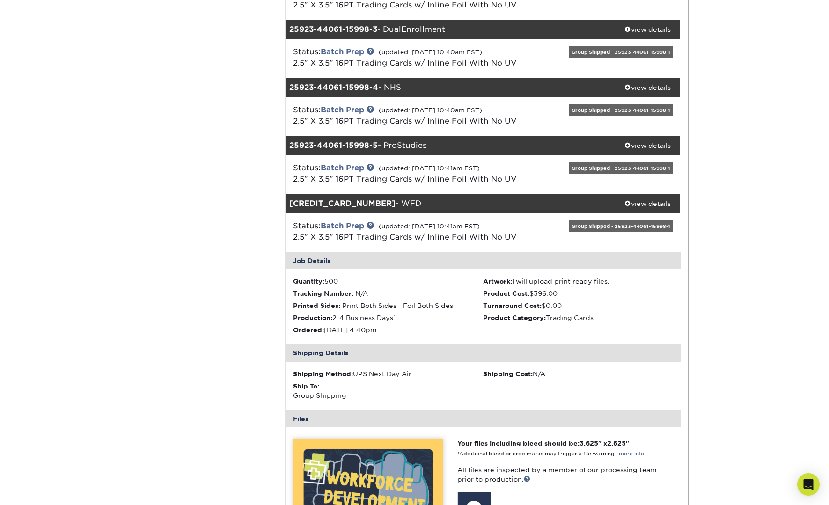
scroll to position [246, 0]
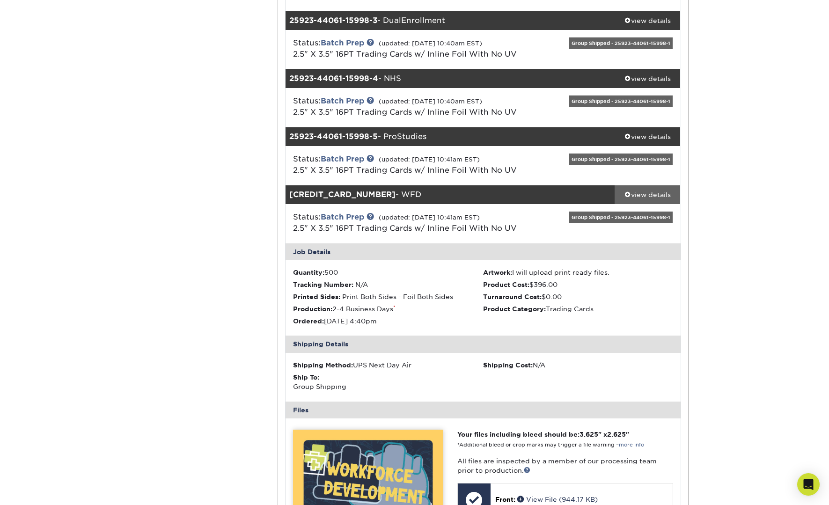
click at [641, 196] on div "view details" at bounding box center [648, 194] width 66 height 9
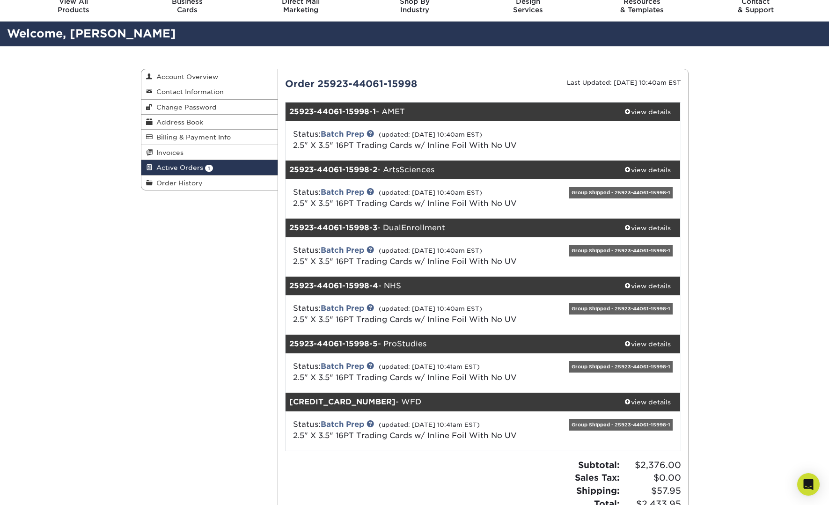
scroll to position [0, 0]
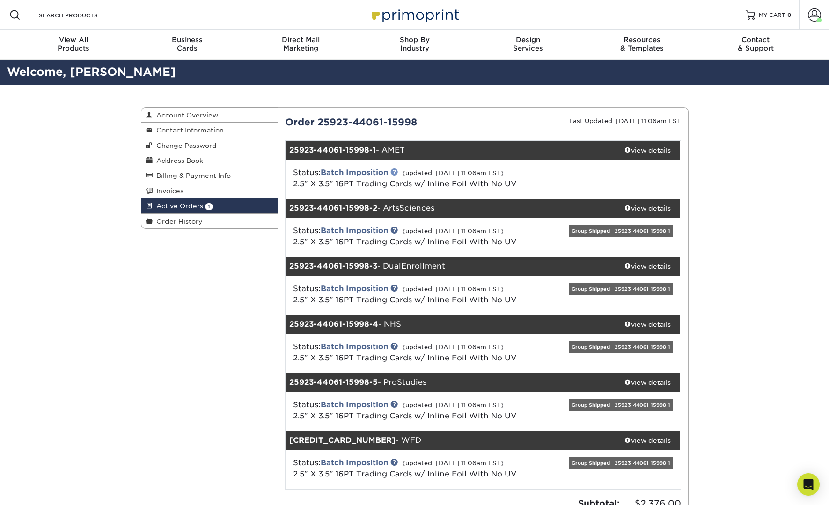
click at [398, 173] on link at bounding box center [393, 171] width 7 height 7
